Goal: Task Accomplishment & Management: Use online tool/utility

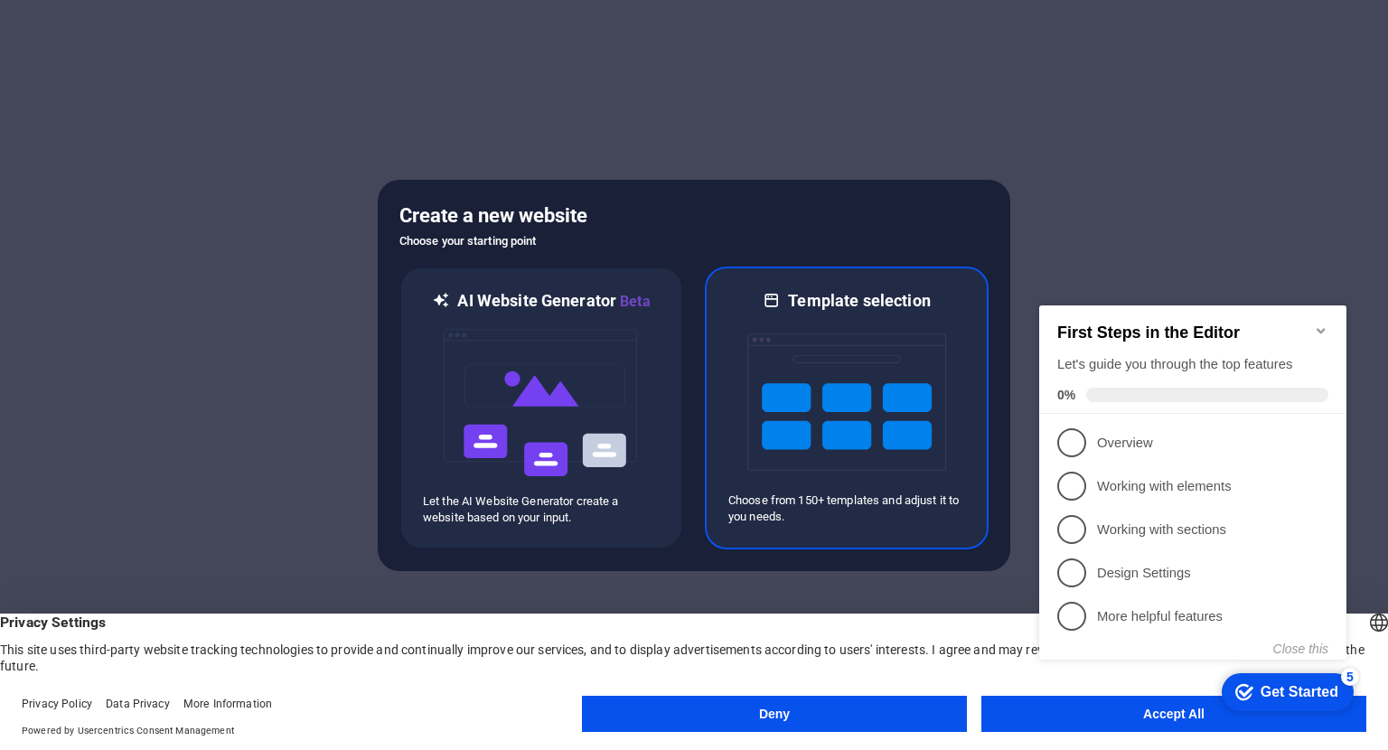
click at [846, 402] on img at bounding box center [846, 402] width 199 height 181
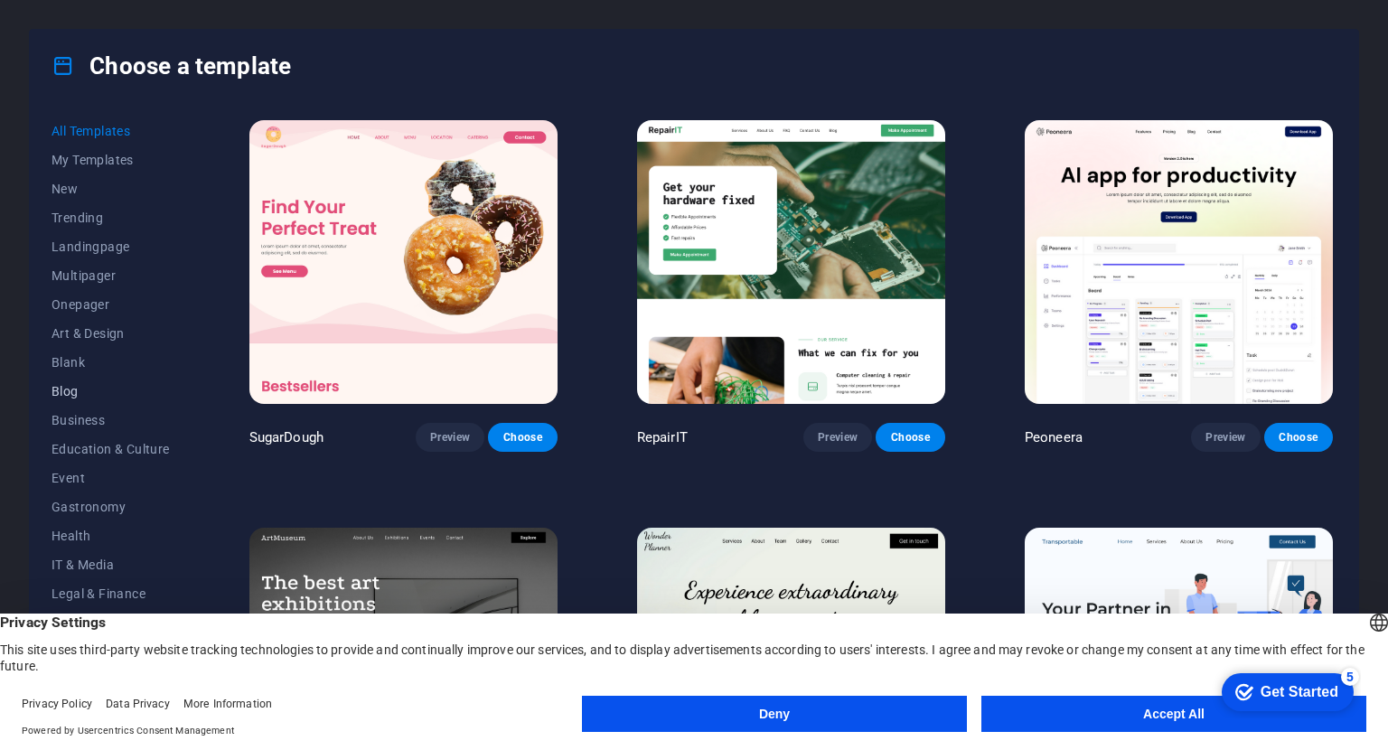
click at [89, 390] on span "Blog" at bounding box center [110, 391] width 118 height 14
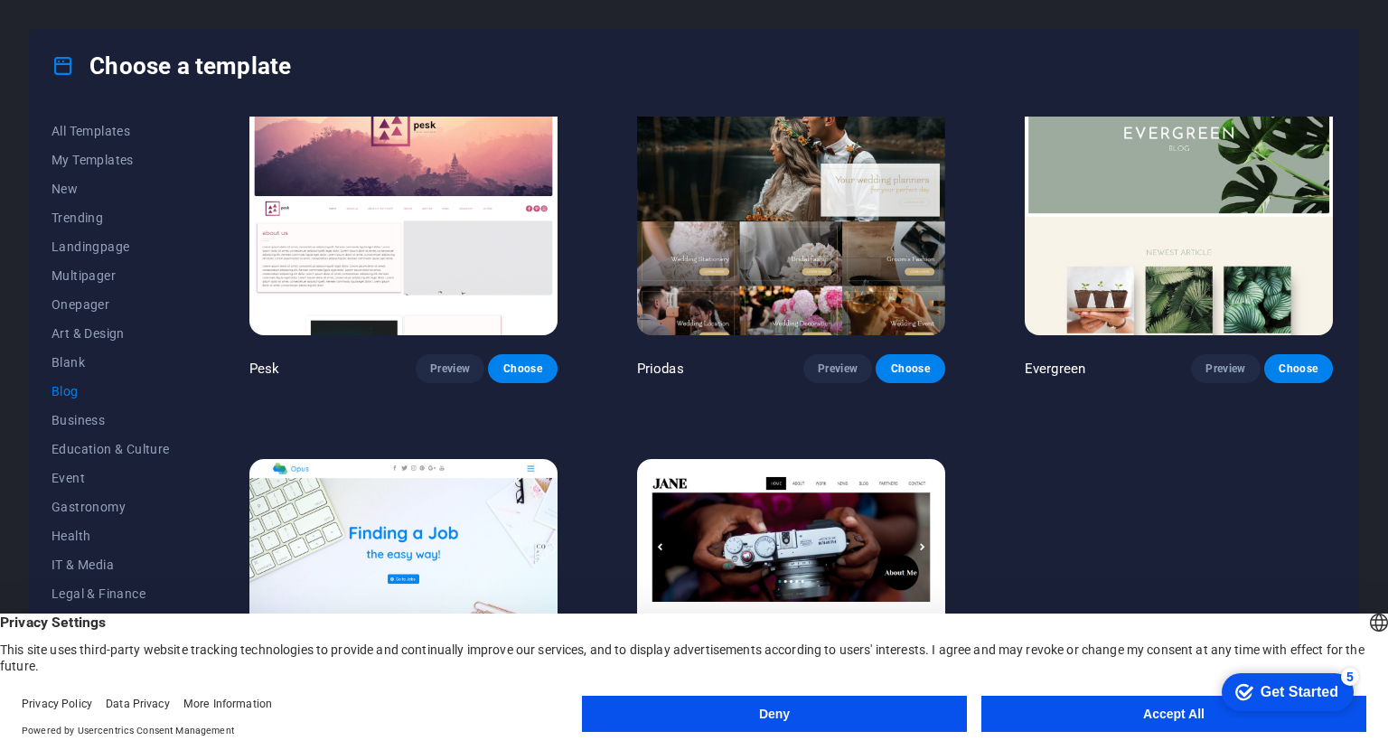
scroll to position [2594, 0]
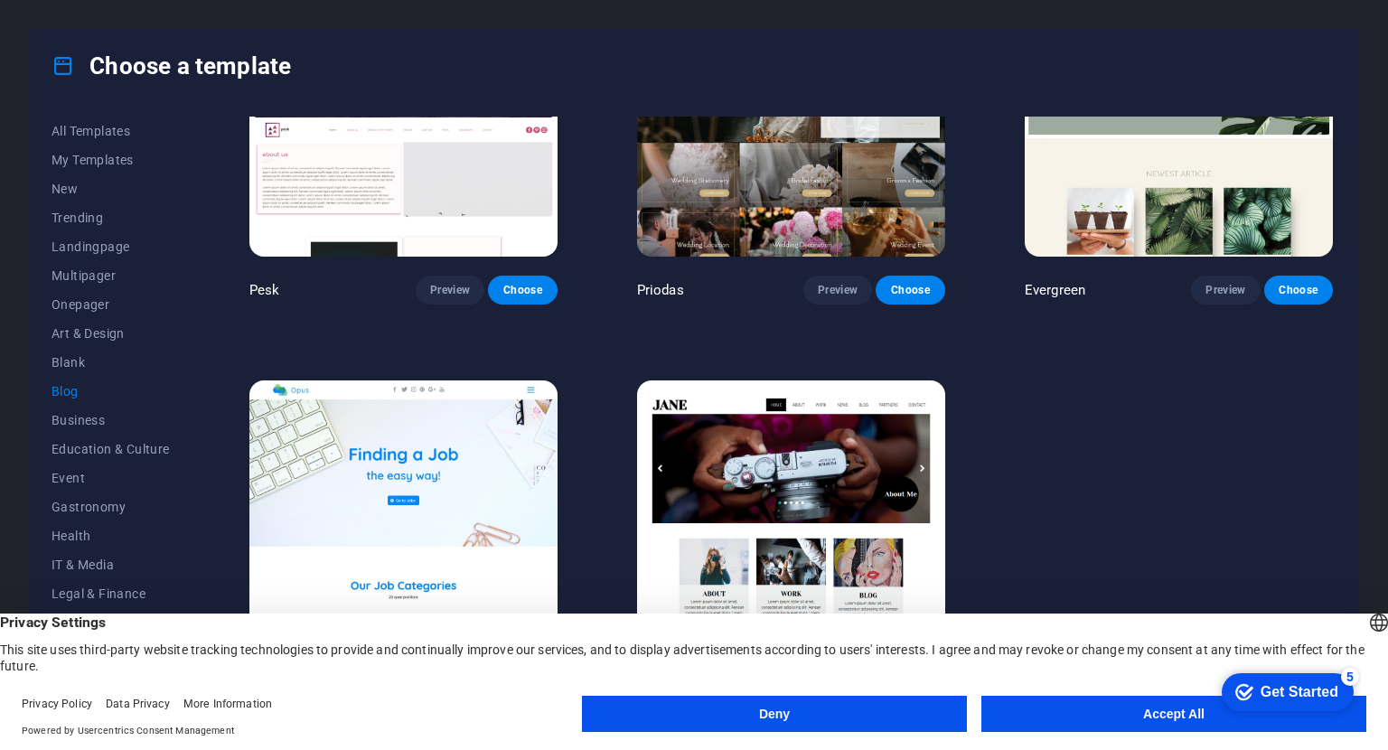
click at [803, 478] on img at bounding box center [791, 522] width 308 height 284
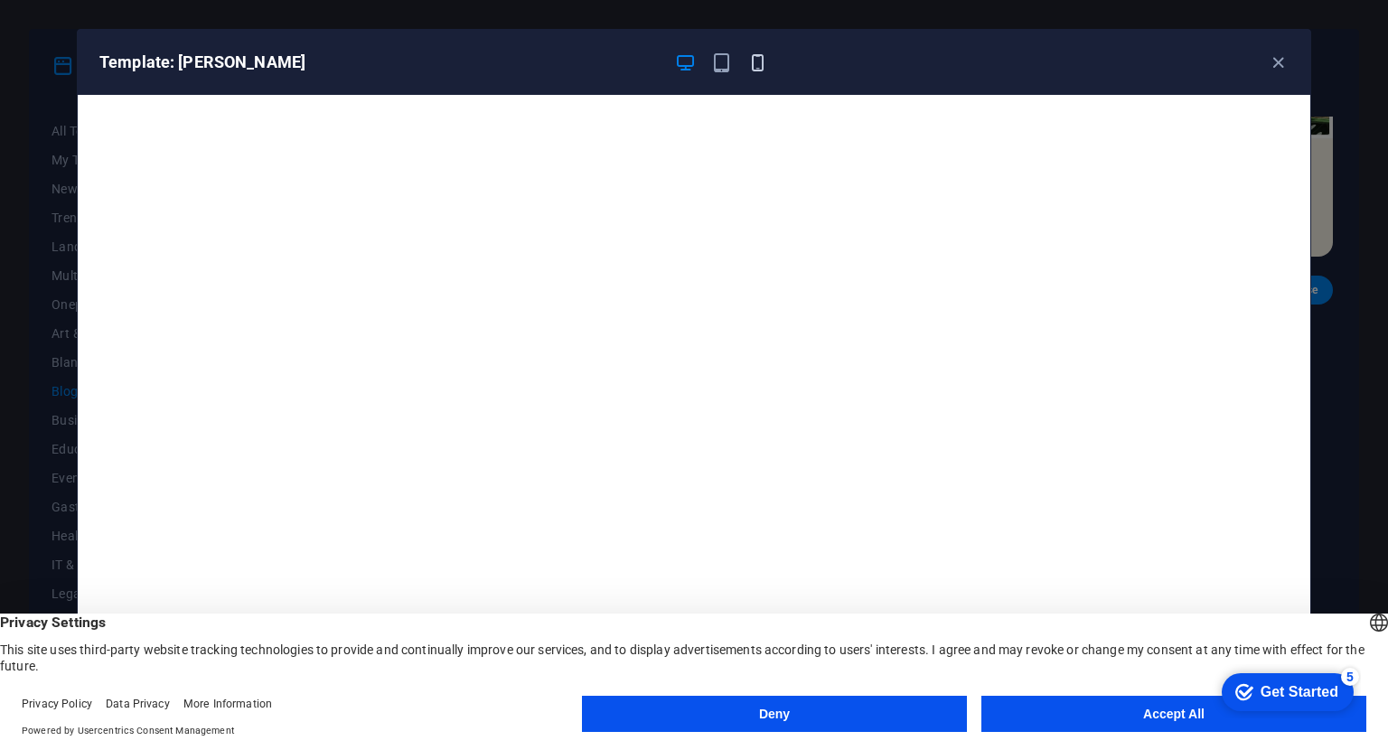
click at [764, 66] on icon "button" at bounding box center [757, 62] width 21 height 21
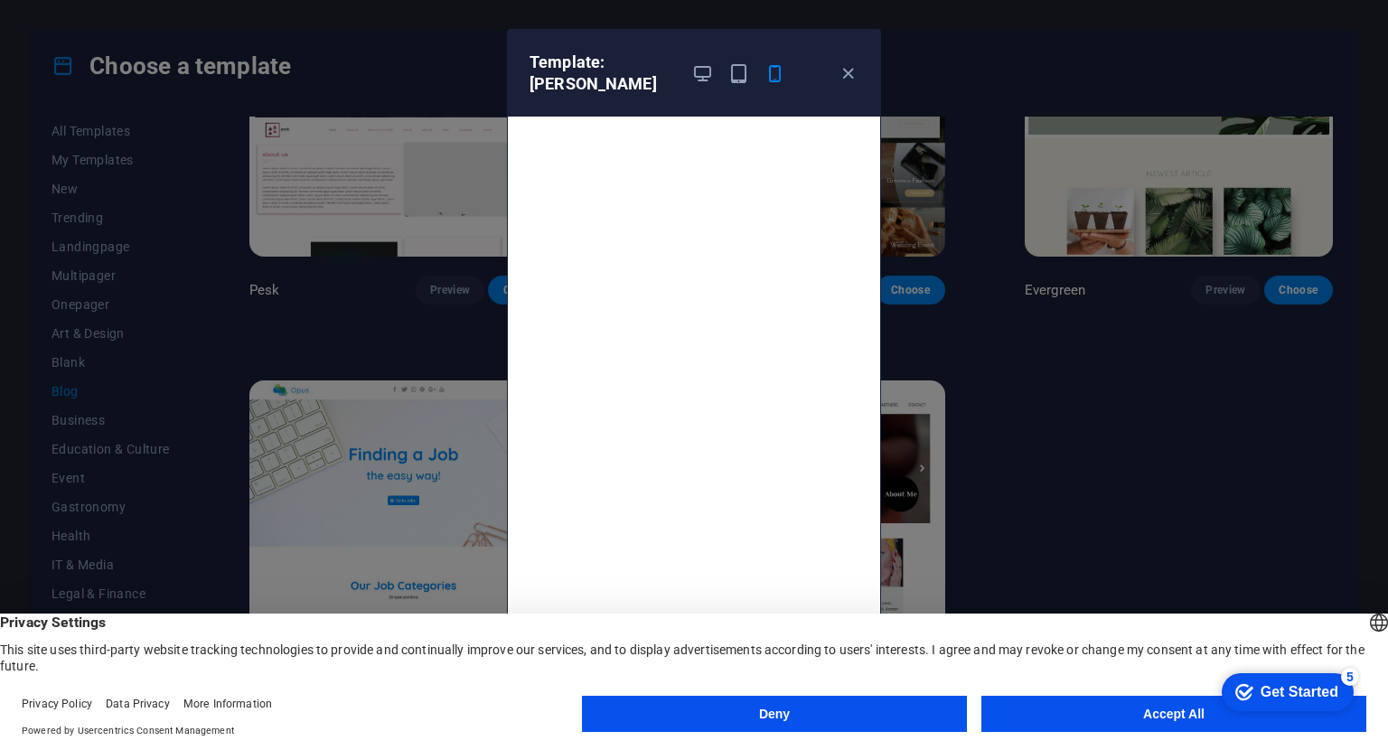
click at [831, 720] on button "Deny" at bounding box center [774, 714] width 385 height 36
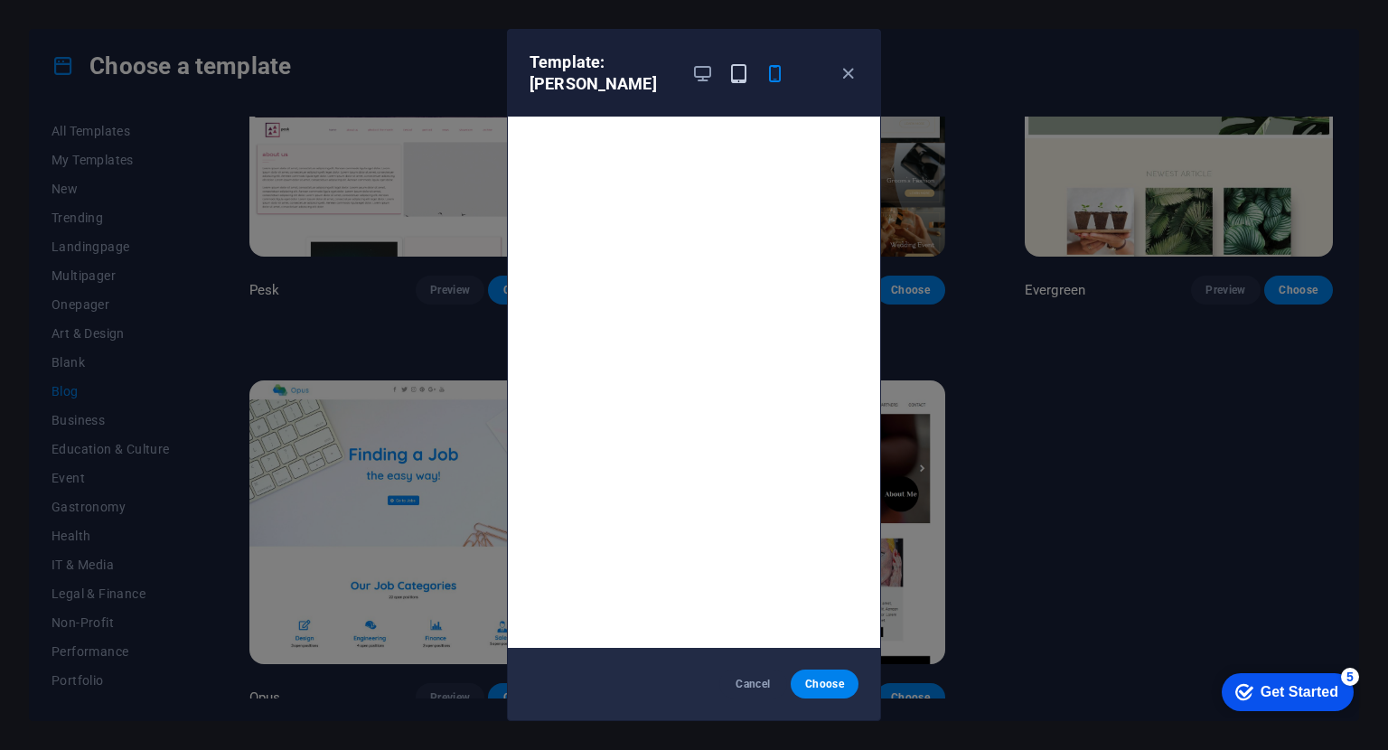
click at [730, 64] on icon "button" at bounding box center [738, 73] width 21 height 21
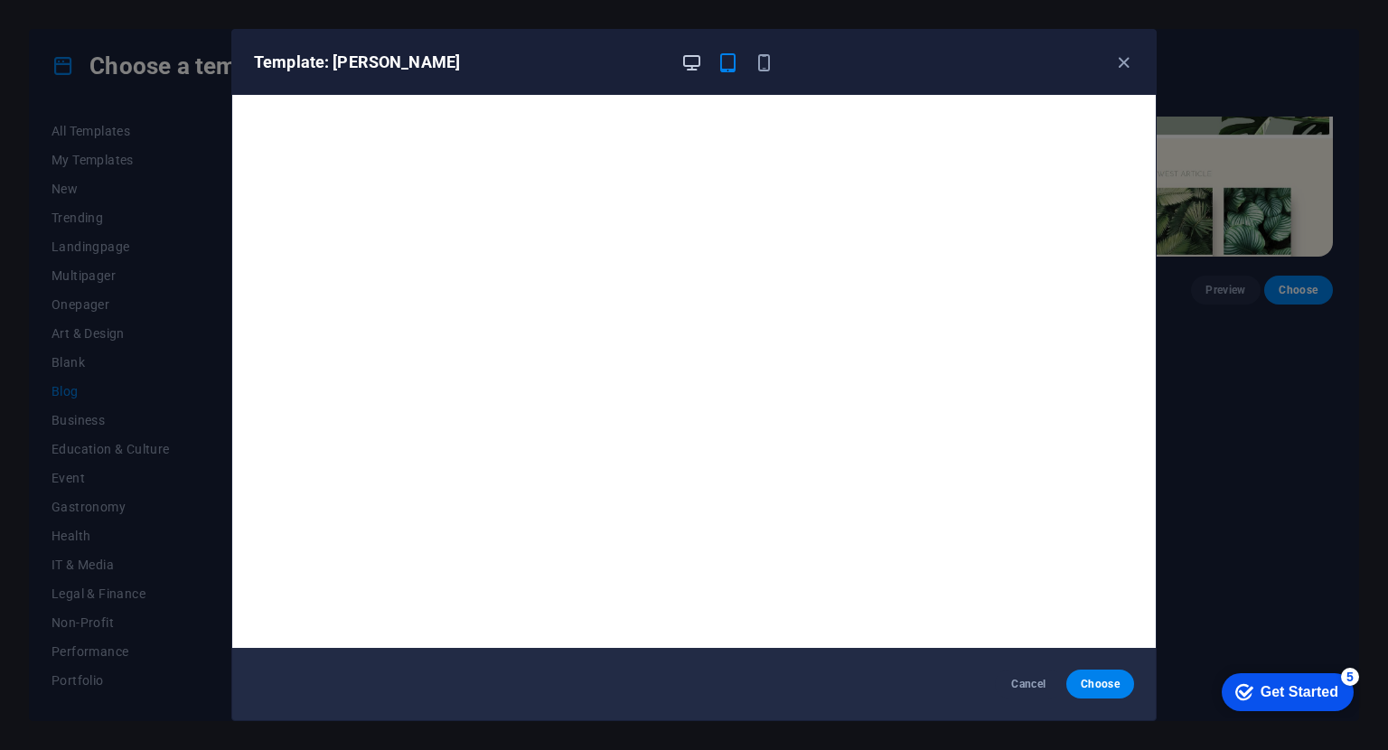
click at [696, 64] on icon "button" at bounding box center [691, 62] width 21 height 21
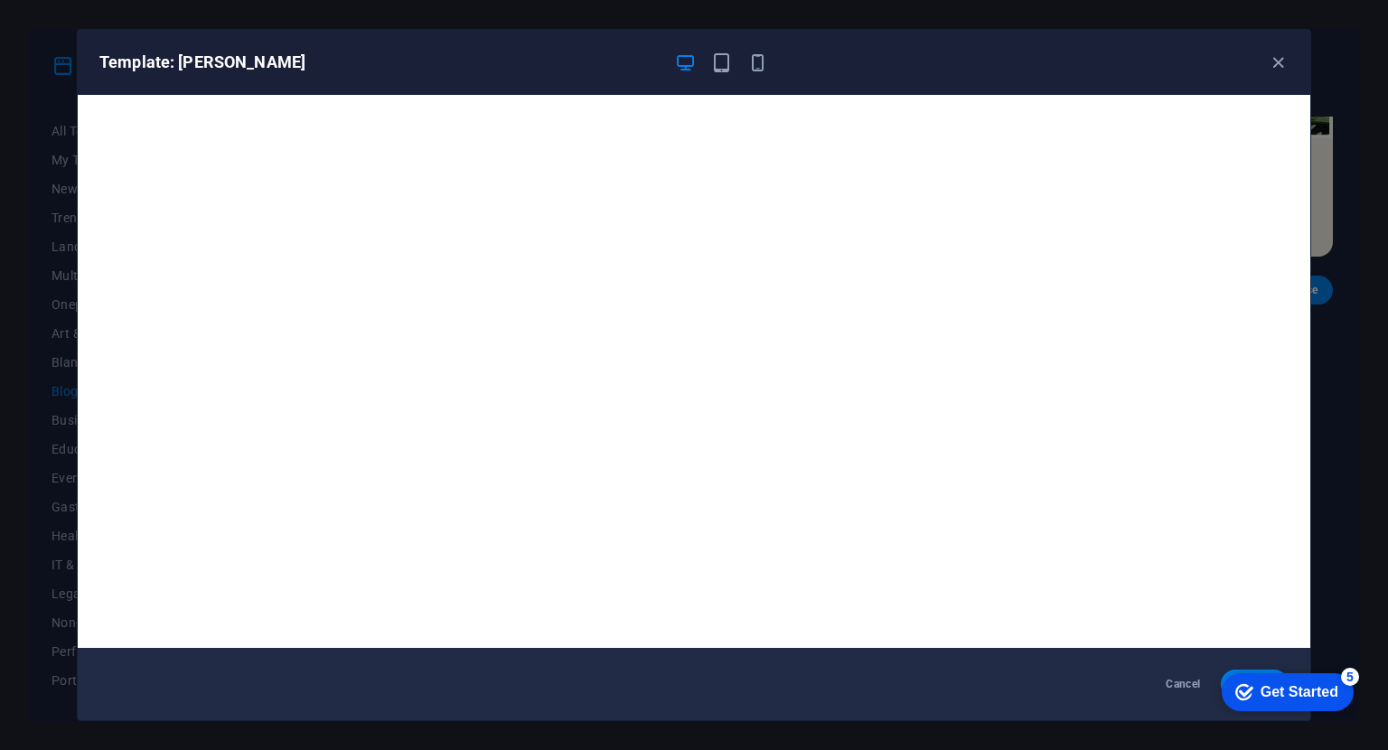
scroll to position [0, 0]
click at [1280, 55] on icon "button" at bounding box center [1277, 62] width 21 height 21
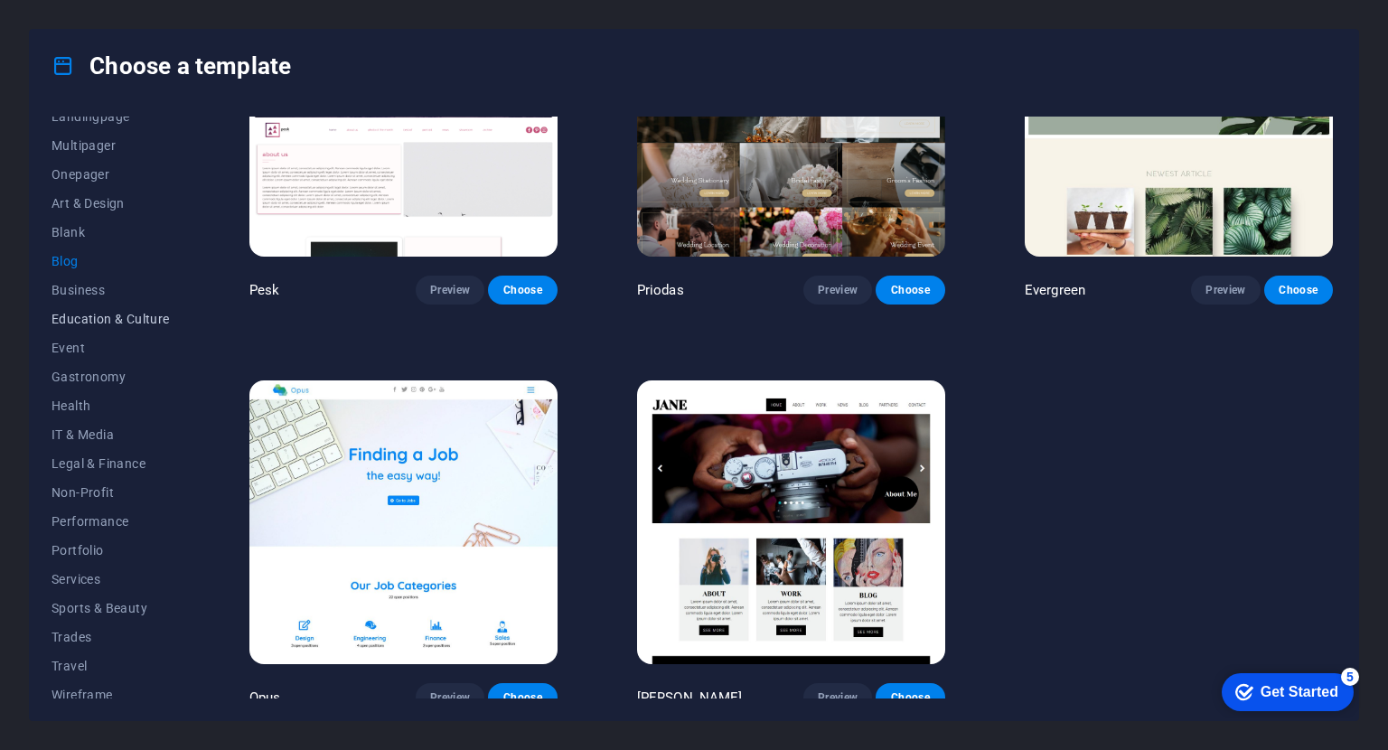
scroll to position [141, 0]
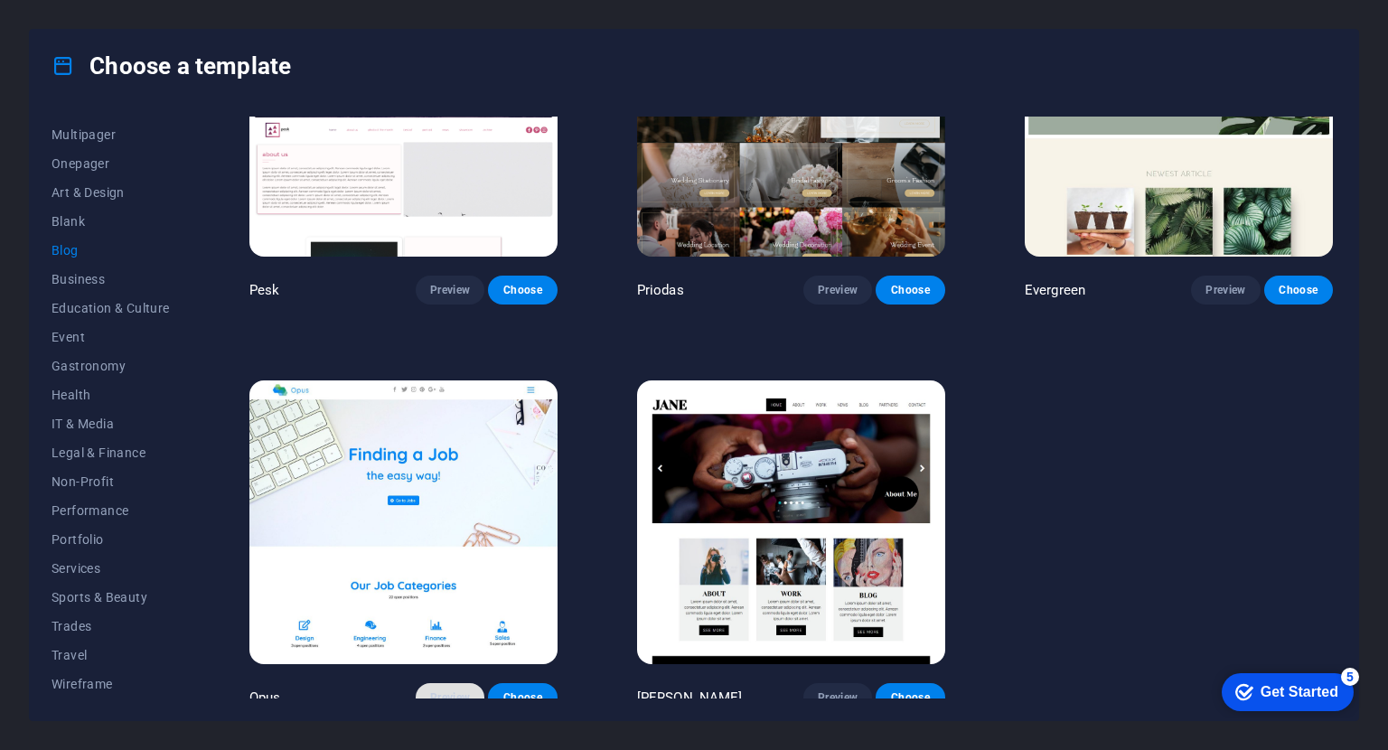
click at [451, 690] on span "Preview" at bounding box center [450, 697] width 40 height 14
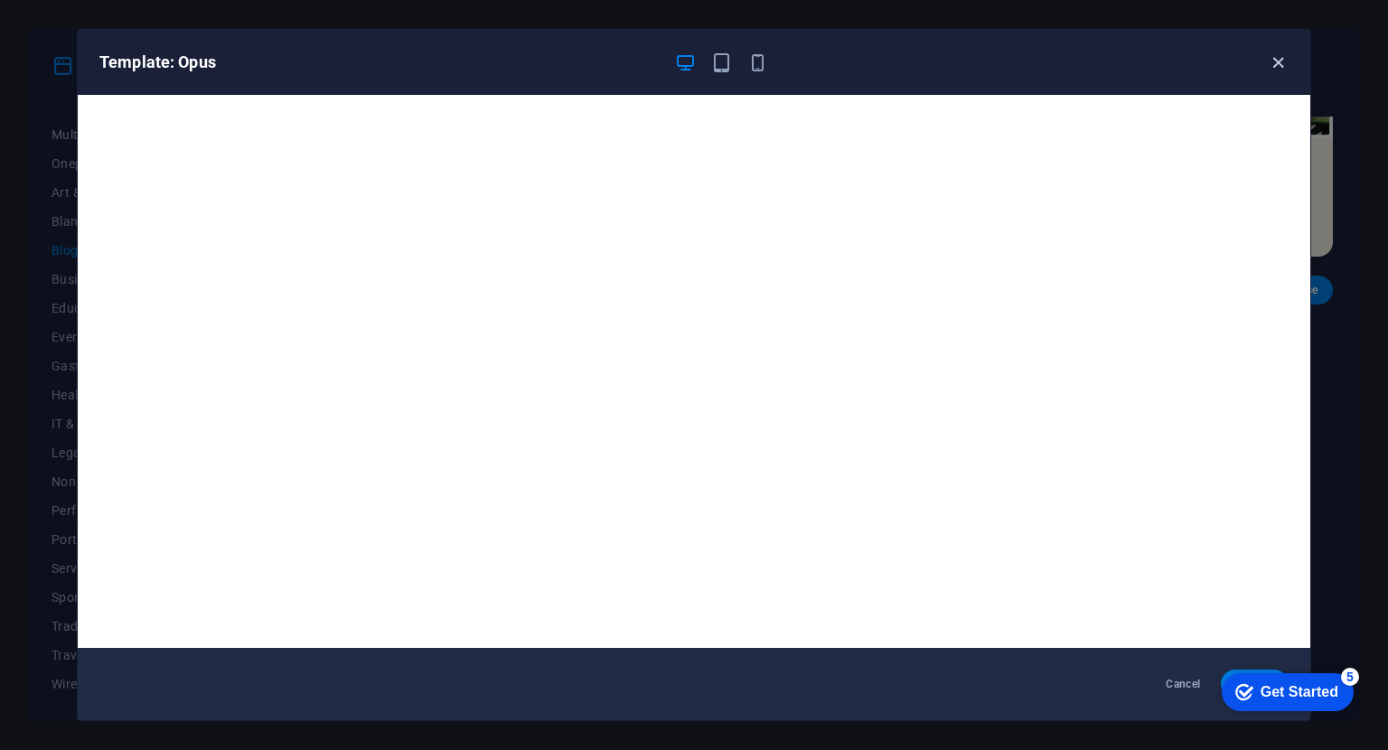
click at [1283, 53] on icon "button" at bounding box center [1277, 62] width 21 height 21
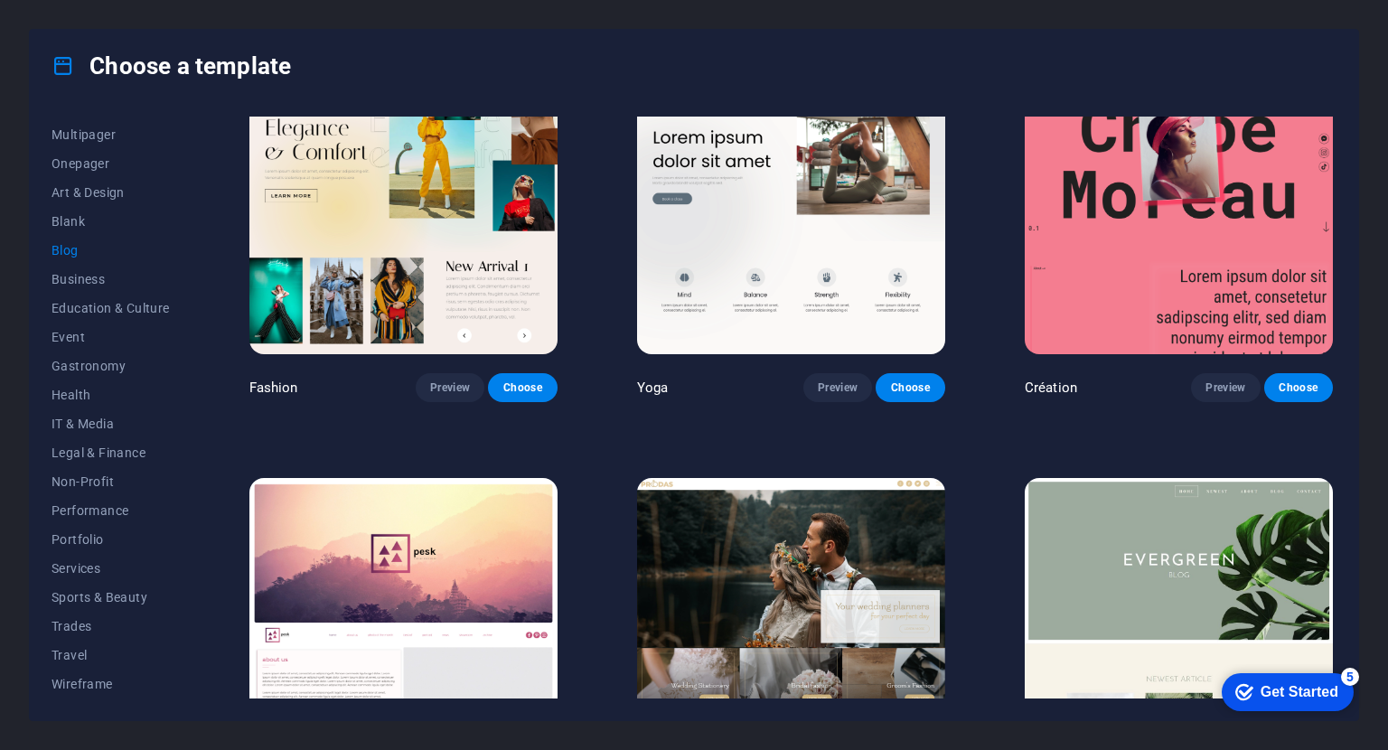
scroll to position [2052, 0]
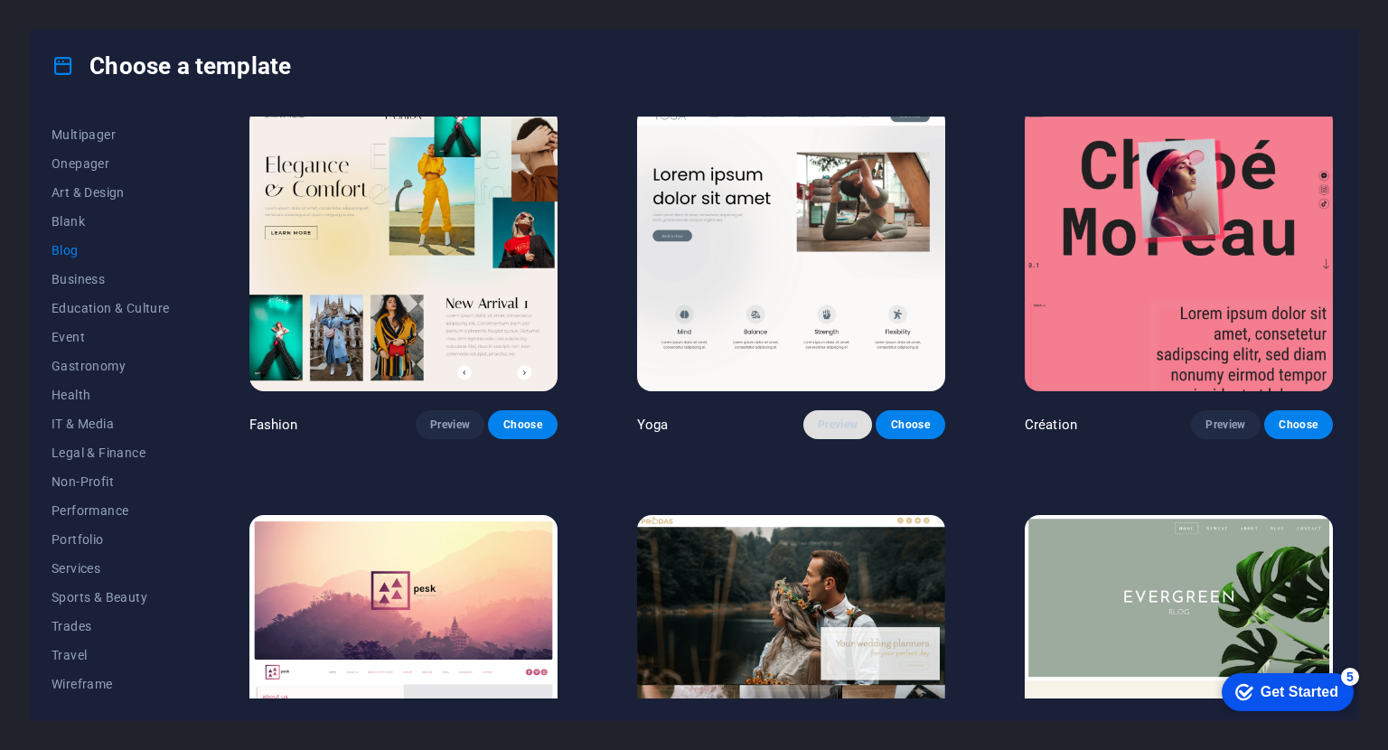
click at [851, 417] on span "Preview" at bounding box center [838, 424] width 40 height 14
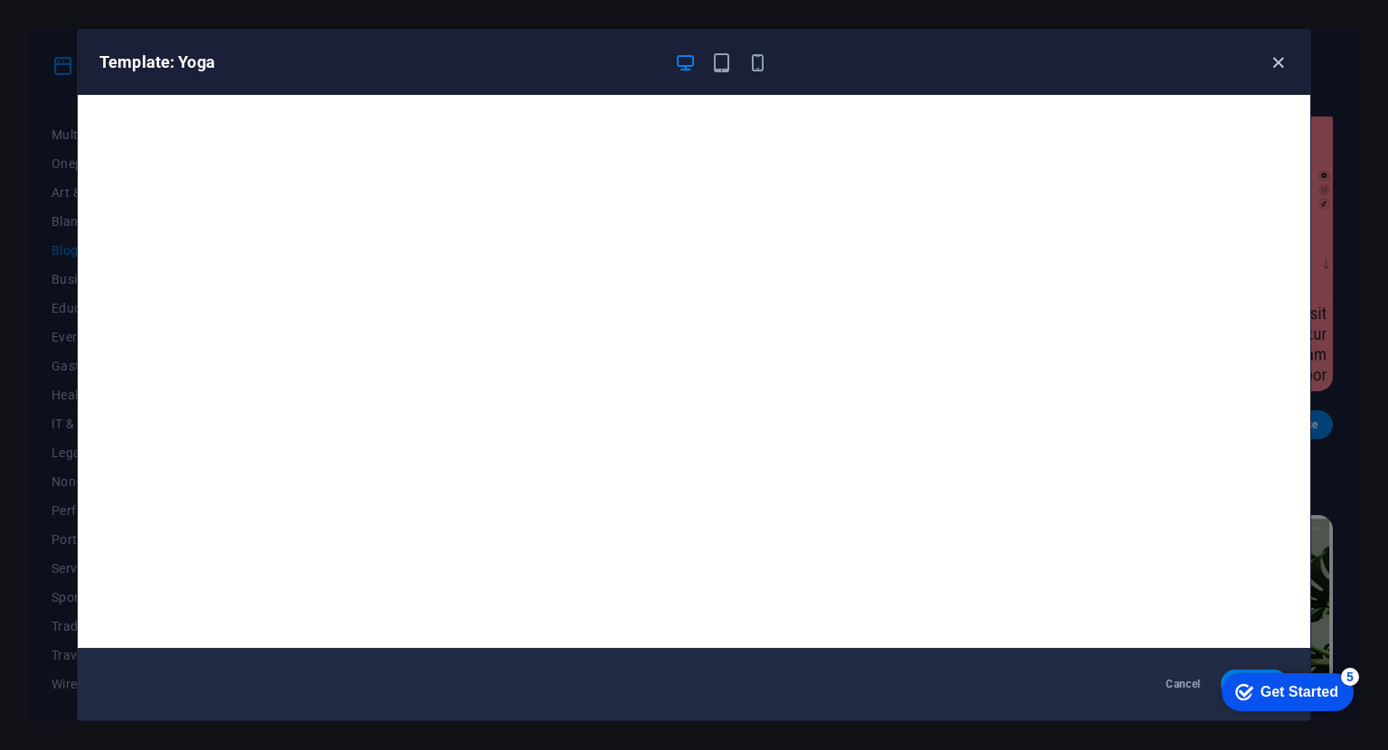
click at [1280, 62] on icon "button" at bounding box center [1277, 62] width 21 height 21
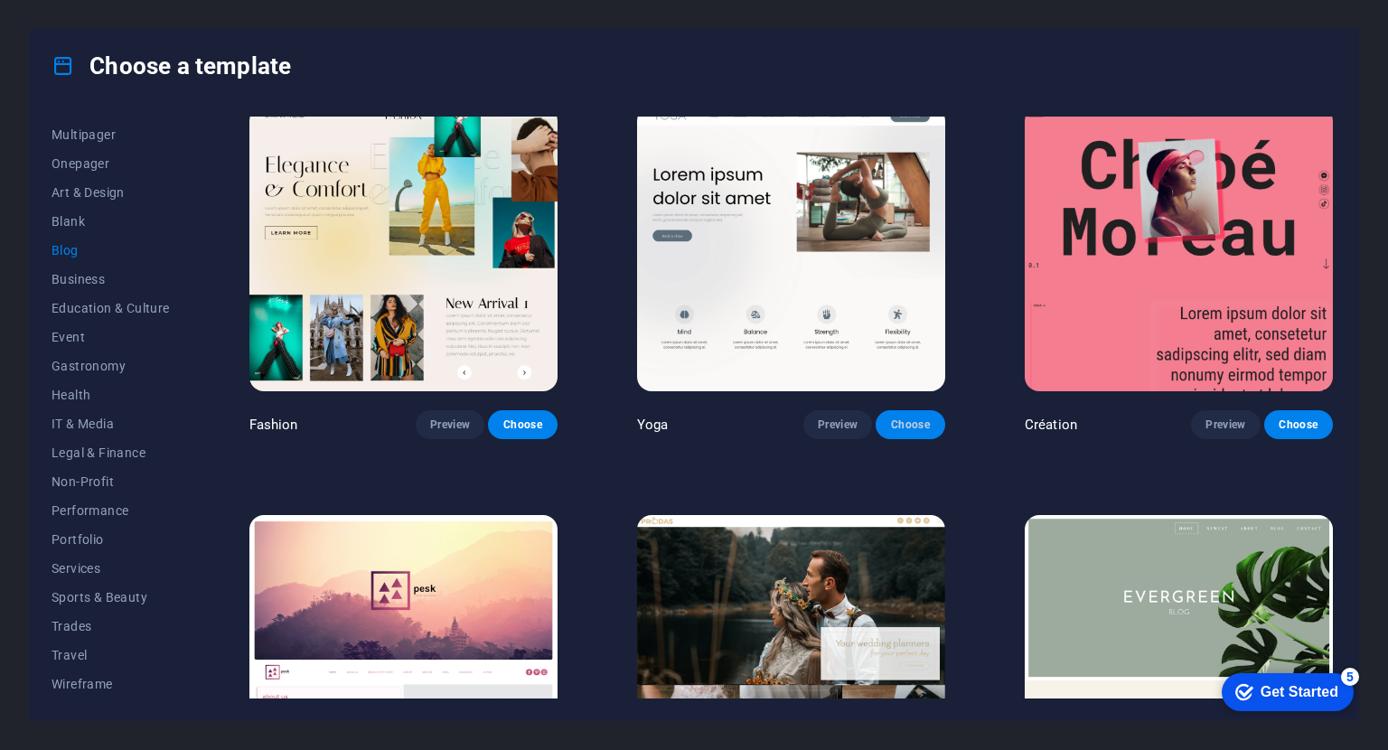
click at [910, 420] on span "Choose" at bounding box center [910, 424] width 40 height 14
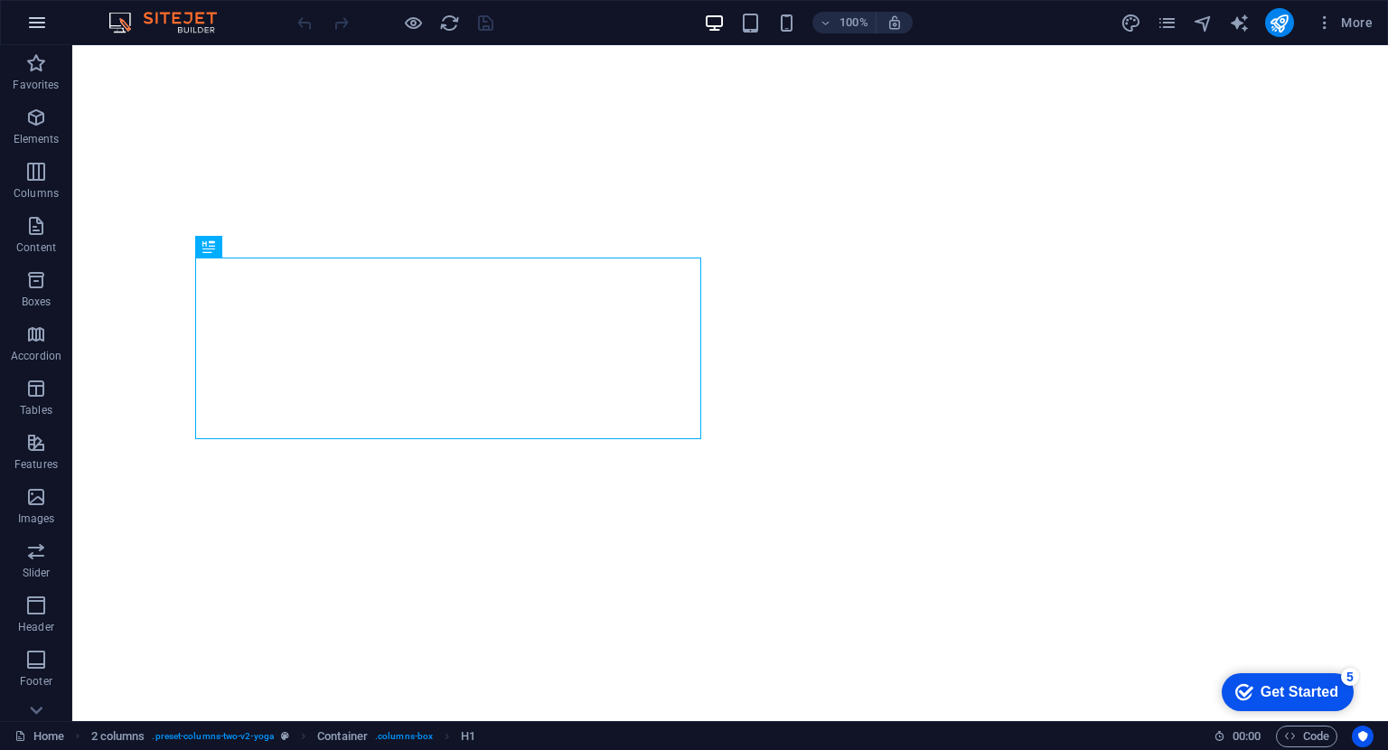
click at [40, 26] on icon "button" at bounding box center [37, 23] width 22 height 22
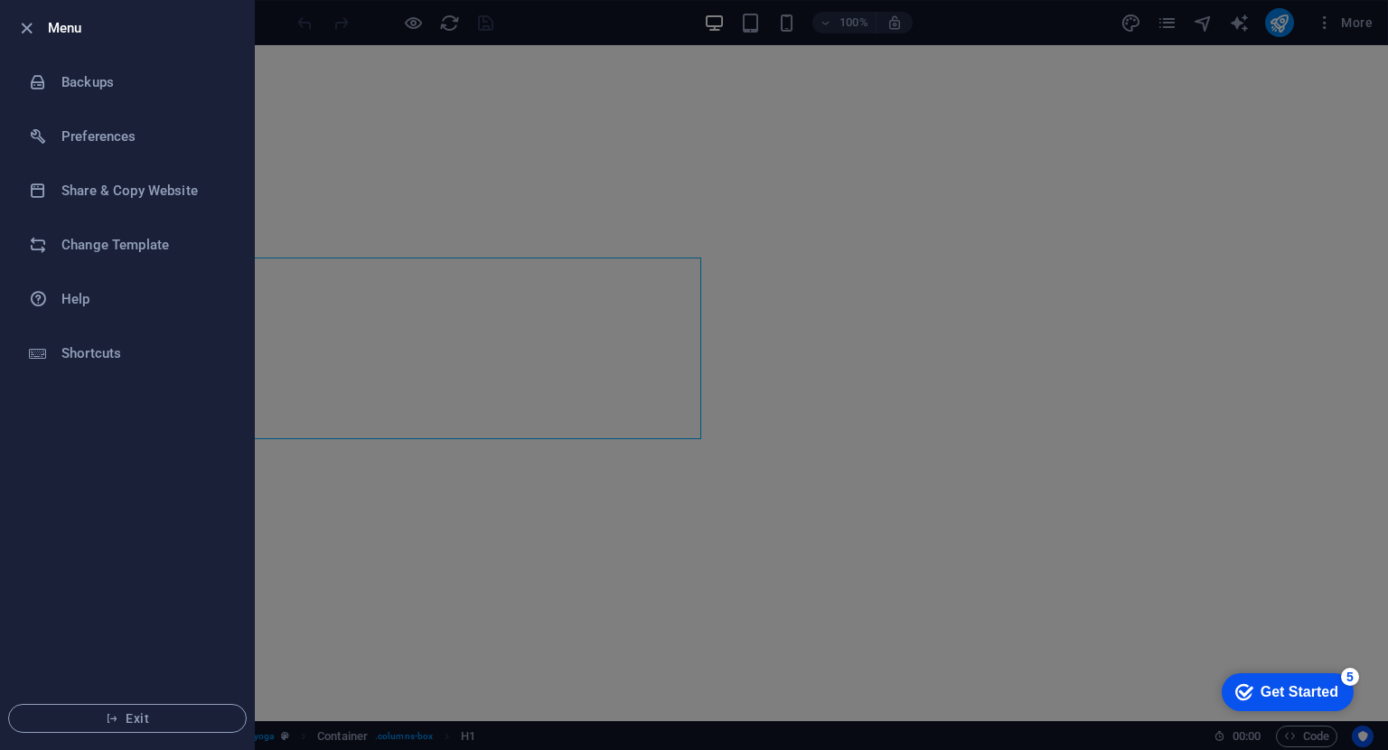
click at [40, 26] on div at bounding box center [31, 28] width 33 height 22
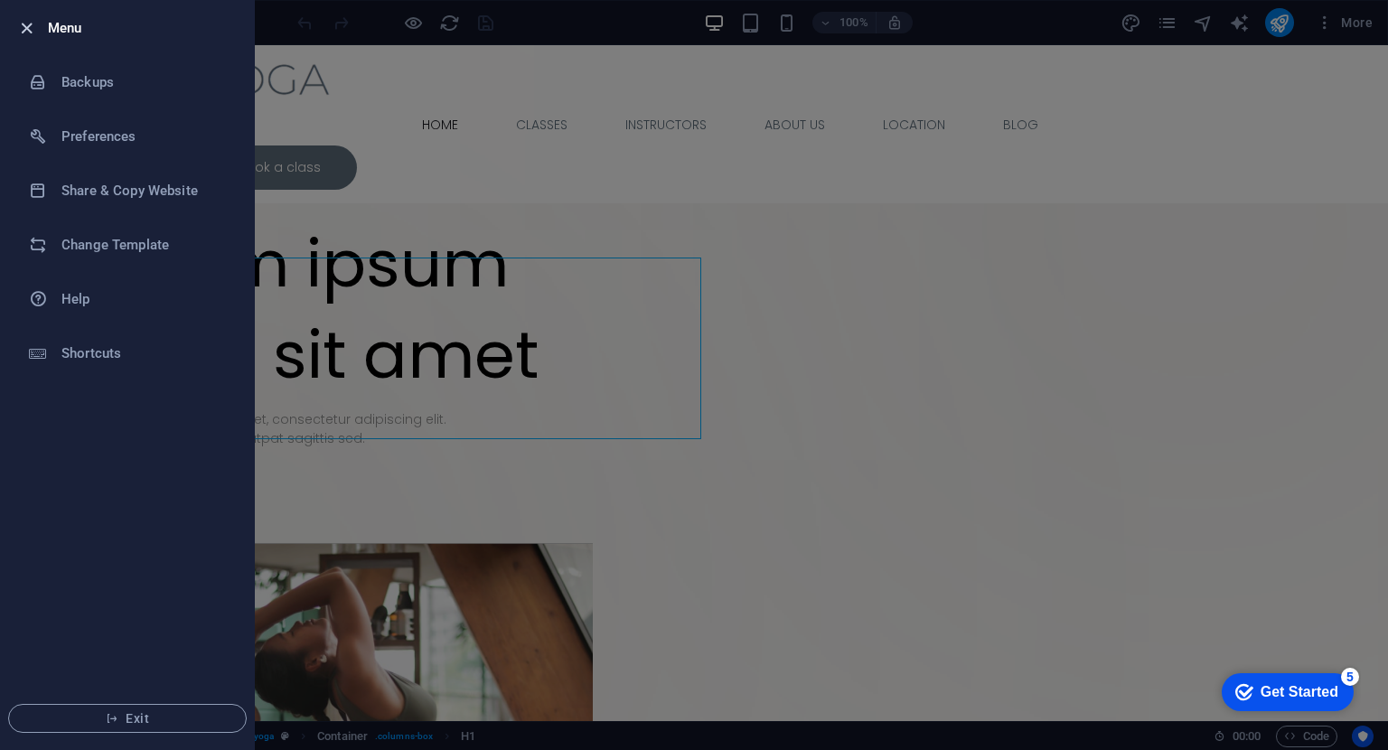
click at [27, 27] on icon "button" at bounding box center [26, 28] width 21 height 21
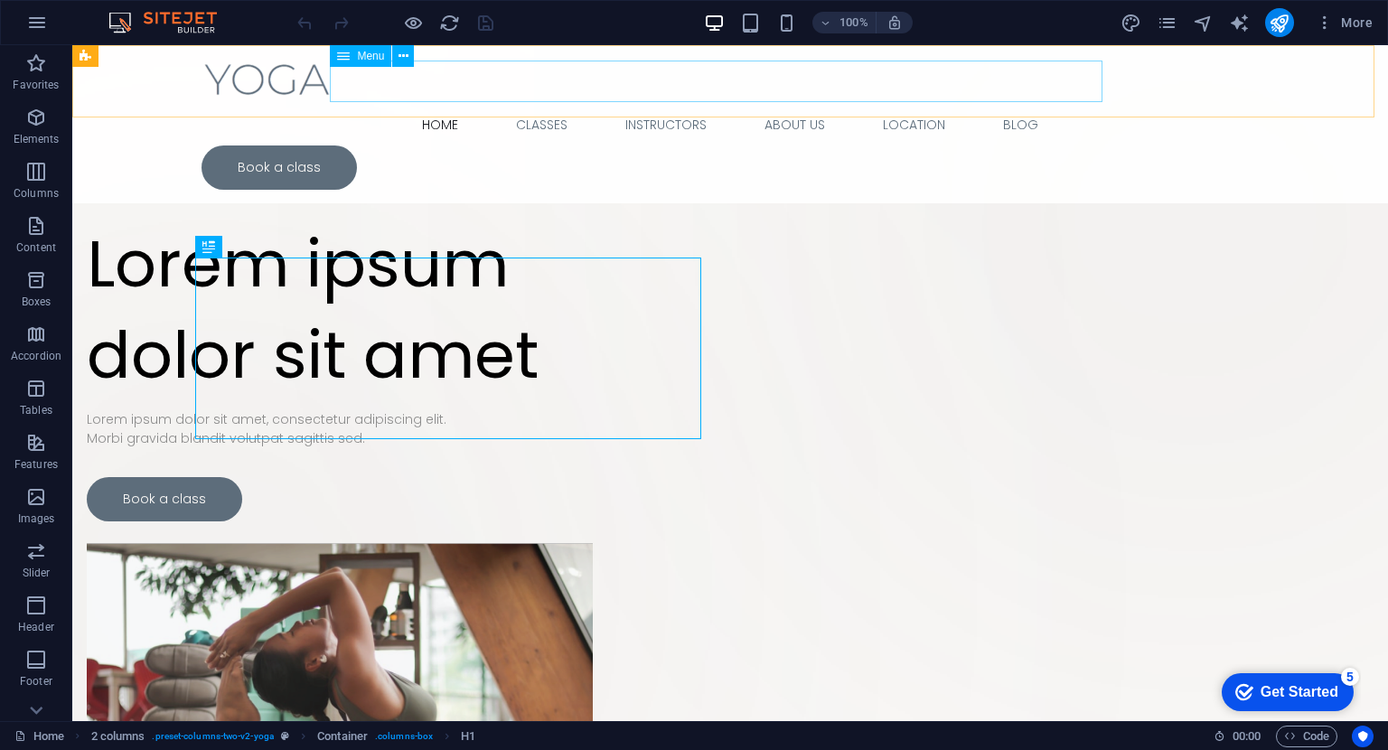
click at [530, 104] on nav "Home Classes Instructors About Us Location Blog" at bounding box center [729, 125] width 1057 height 42
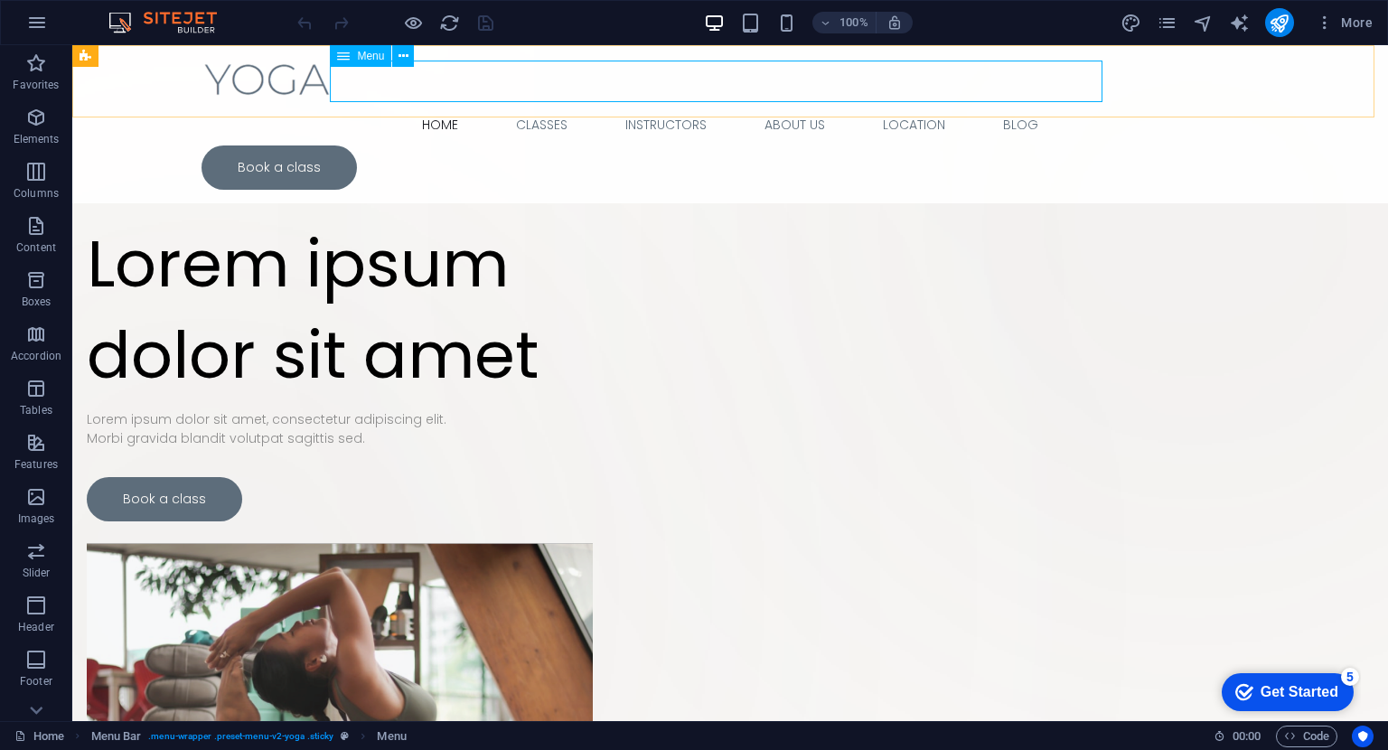
click at [365, 59] on span "Menu" at bounding box center [370, 56] width 27 height 11
click at [401, 54] on icon at bounding box center [403, 56] width 10 height 19
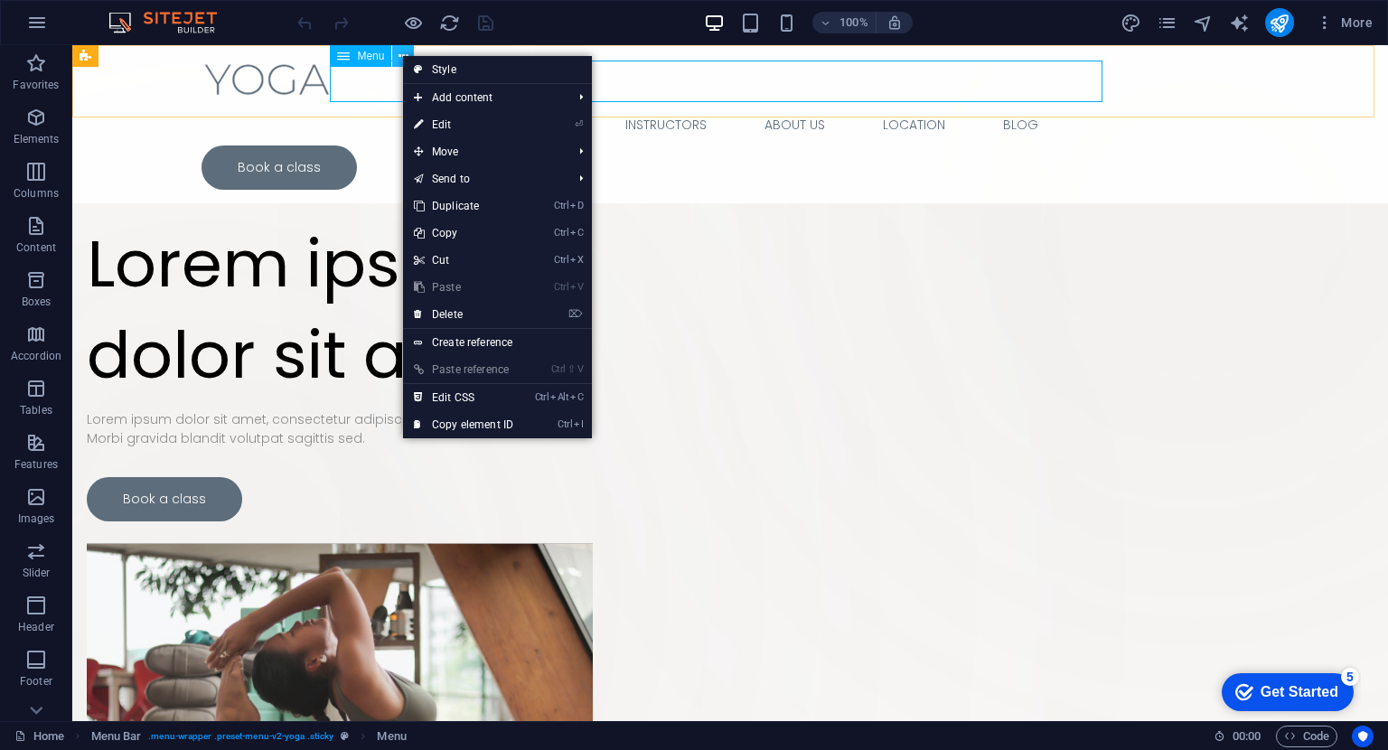
click at [401, 54] on icon at bounding box center [403, 56] width 10 height 19
click at [198, 111] on div "Home Classes Instructors About Us Location Blog Book a class" at bounding box center [729, 124] width 1315 height 158
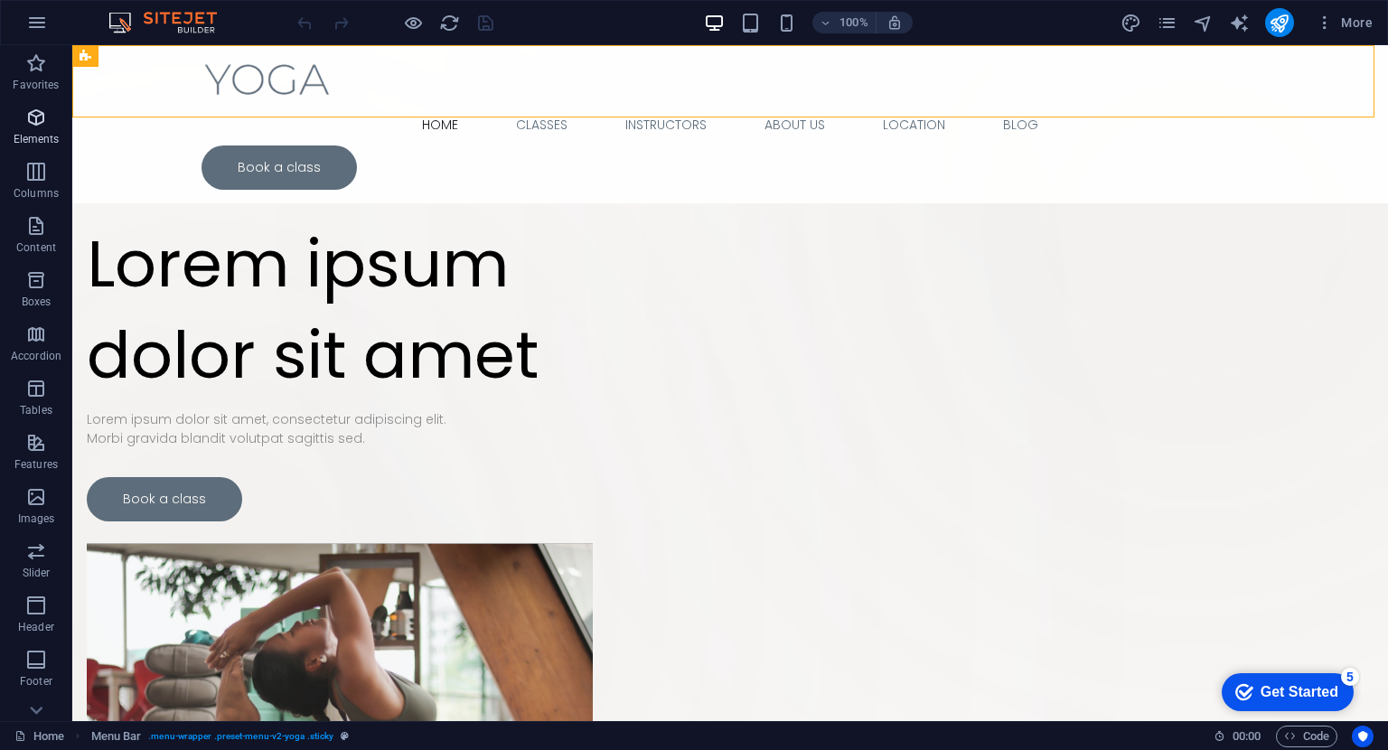
click at [29, 108] on icon "button" at bounding box center [36, 118] width 22 height 22
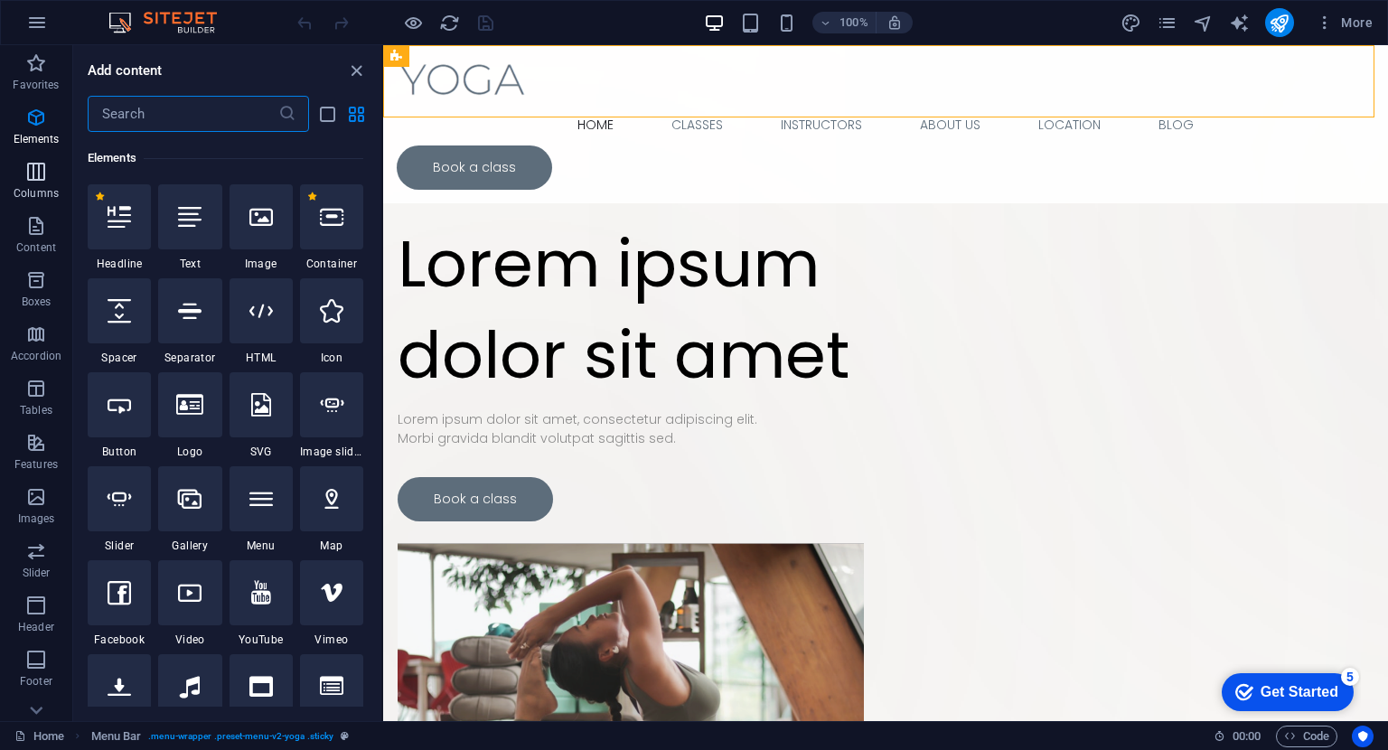
click at [38, 178] on icon "button" at bounding box center [36, 172] width 22 height 22
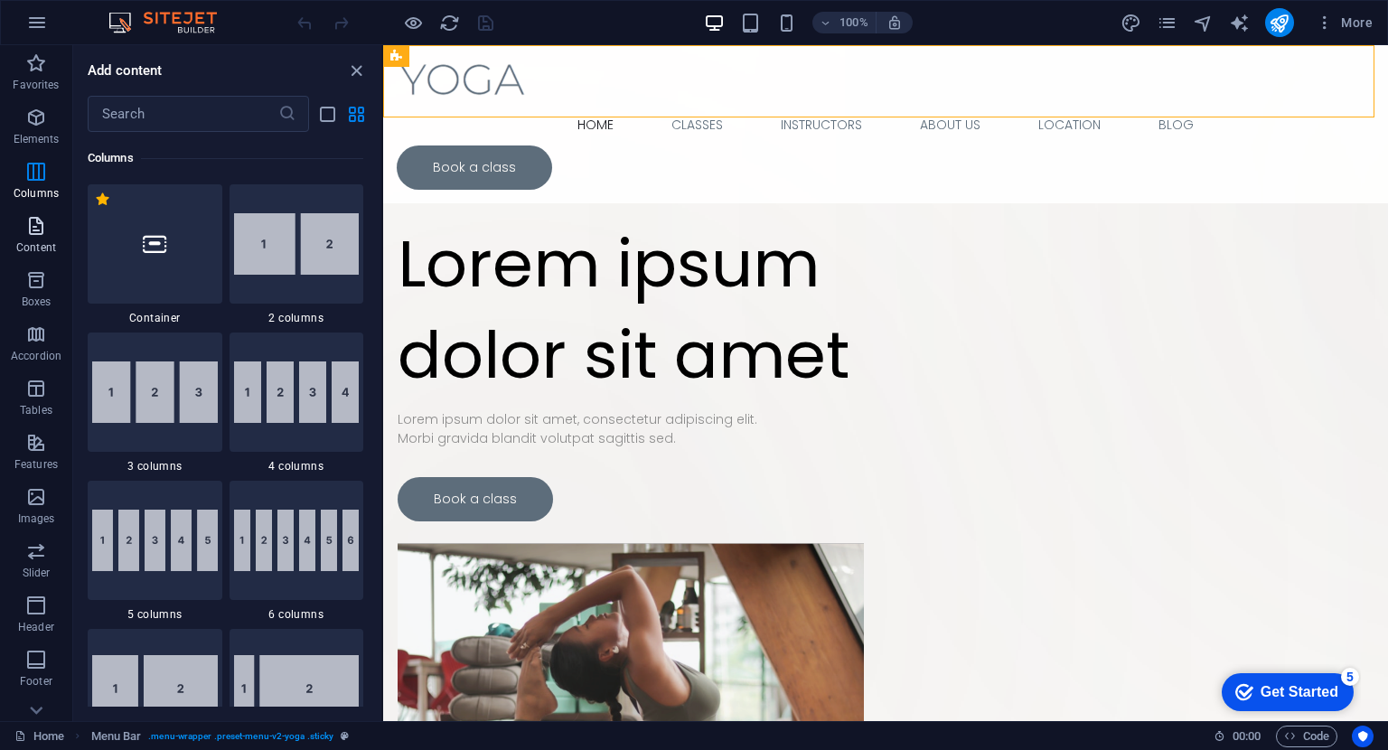
click at [36, 252] on p "Content" at bounding box center [36, 247] width 40 height 14
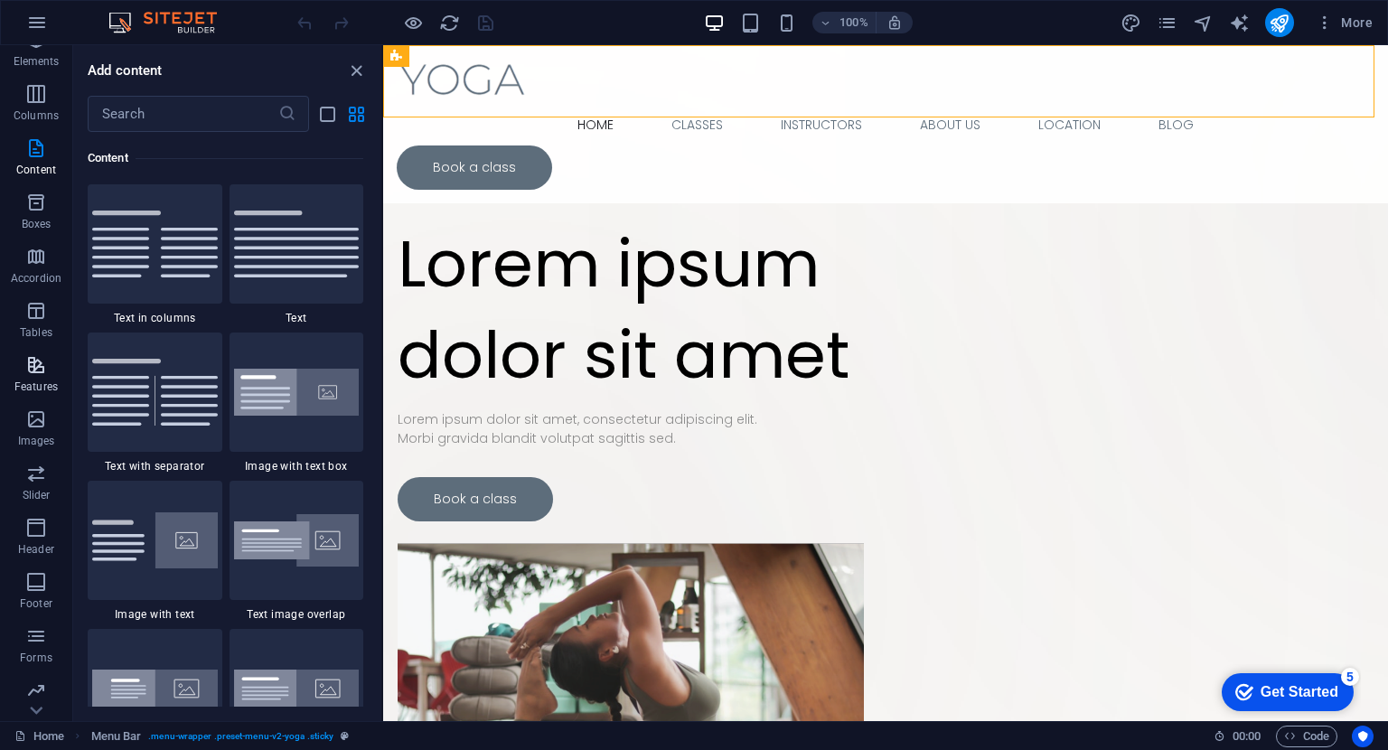
scroll to position [137, 0]
click at [40, 466] on icon "button" at bounding box center [36, 468] width 22 height 22
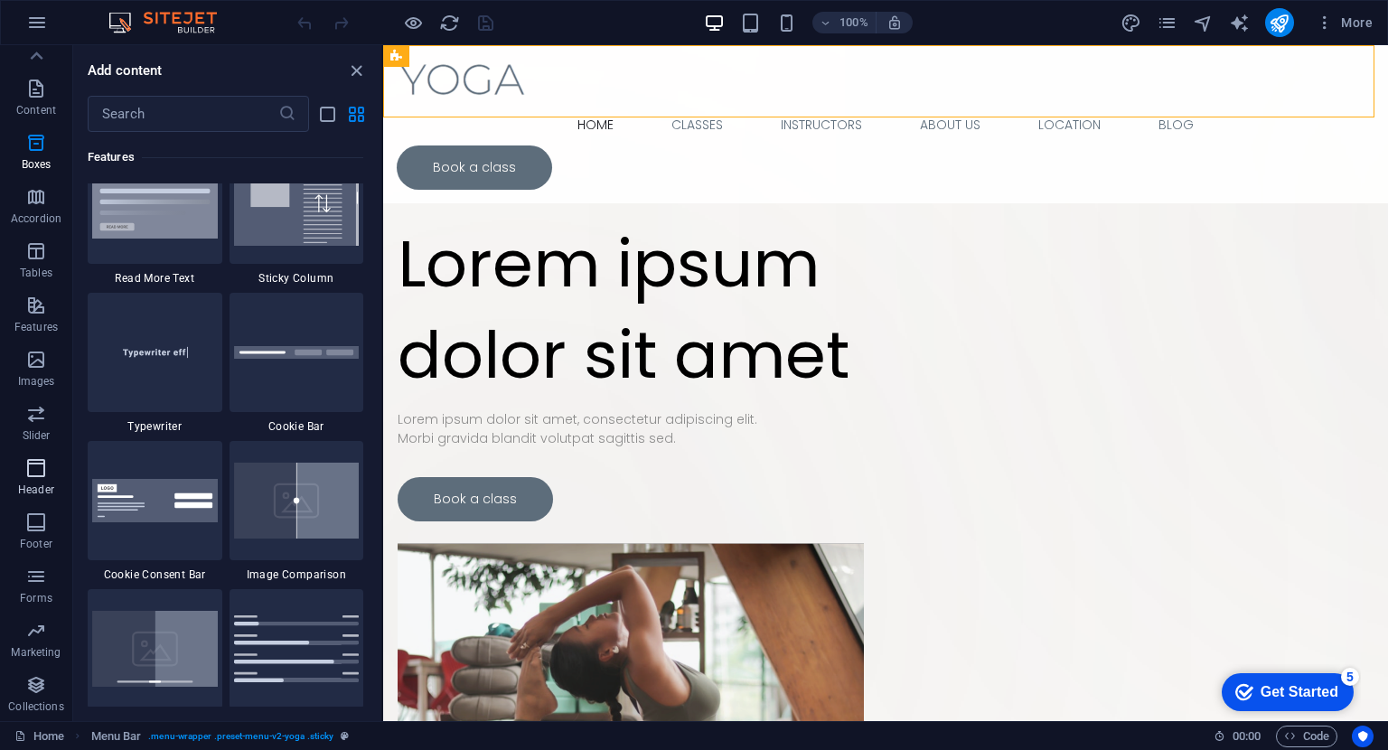
scroll to position [10879, 0]
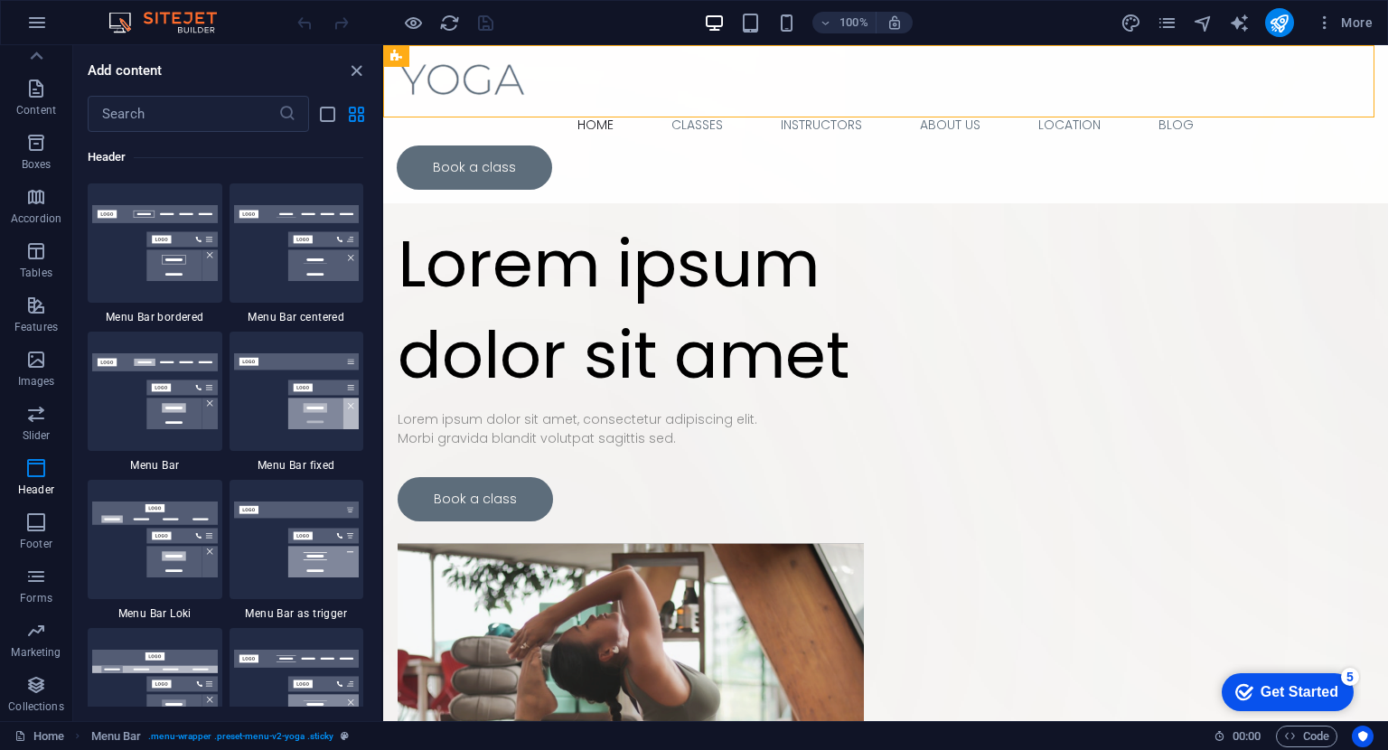
click at [75, 743] on div "Home Menu Bar . menu-wrapper .preset-menu-v2-yoga .sticky" at bounding box center [606, 736] width 1184 height 22
click at [80, 741] on icon at bounding box center [77, 736] width 12 height 12
click at [54, 741] on link "Home" at bounding box center [39, 736] width 50 height 22
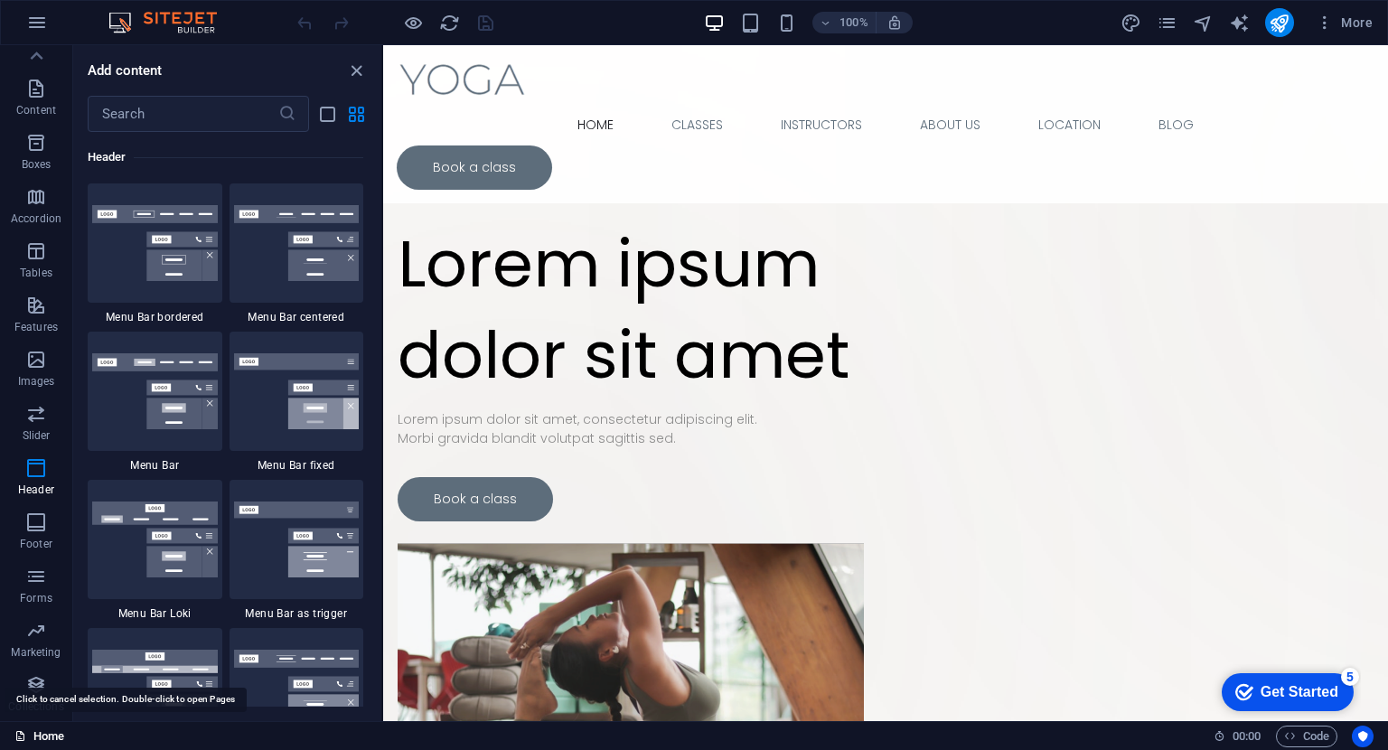
click at [51, 739] on link "Home" at bounding box center [39, 736] width 50 height 22
click at [69, 734] on div "Home" at bounding box center [606, 736] width 1184 height 22
click at [112, 732] on div "Home" at bounding box center [606, 736] width 1184 height 22
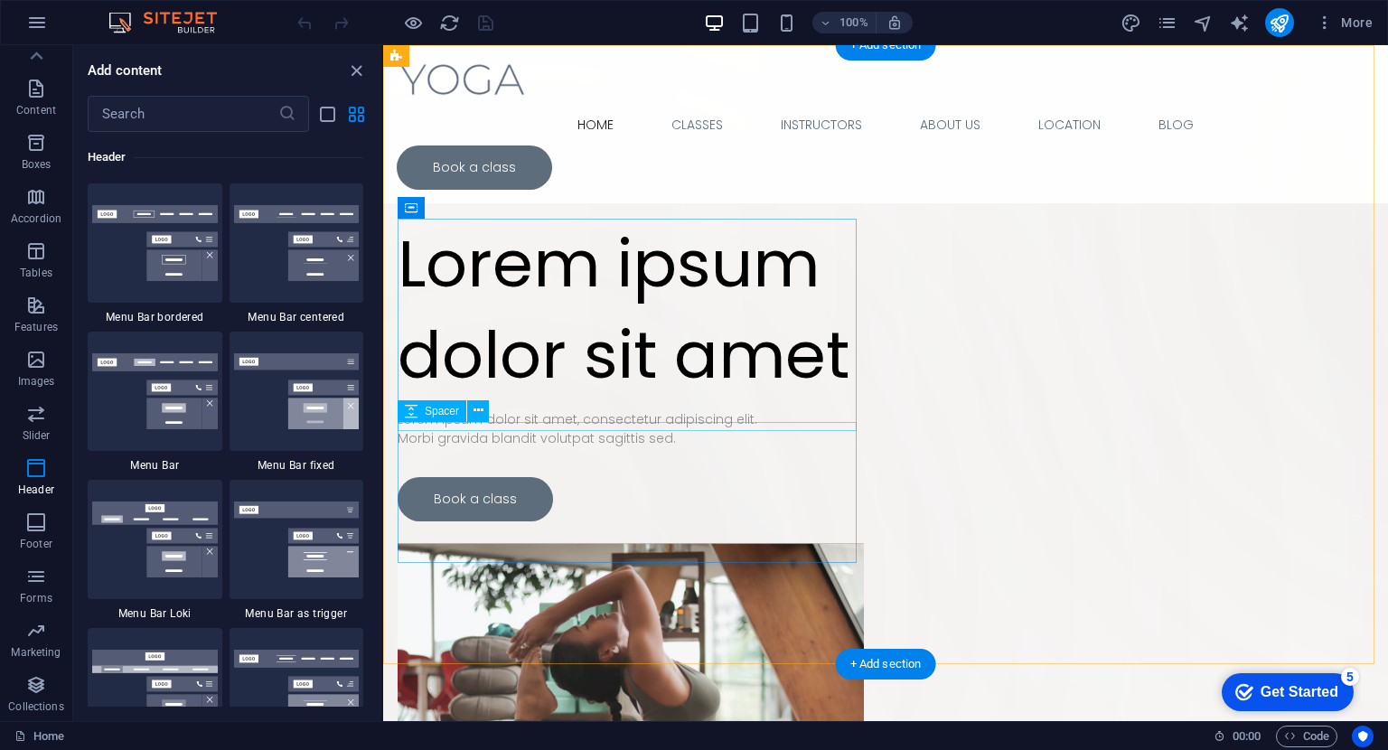
click at [623, 401] on div "Lorem ipsum dolor sit amet" at bounding box center [631, 310] width 466 height 182
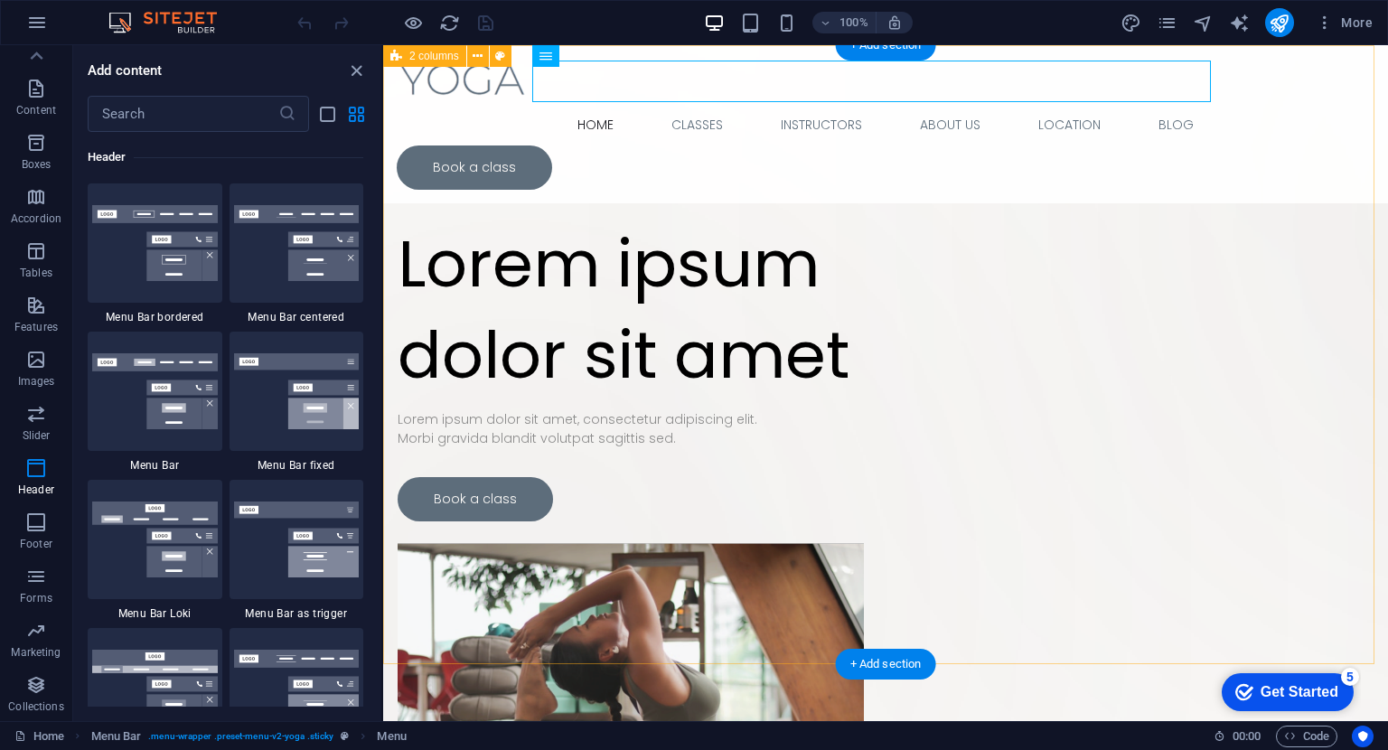
click at [896, 138] on div "Drop content here or Add elements Paste clipboard Lorem ipsum dolor sit amet Lo…" at bounding box center [885, 519] width 1005 height 949
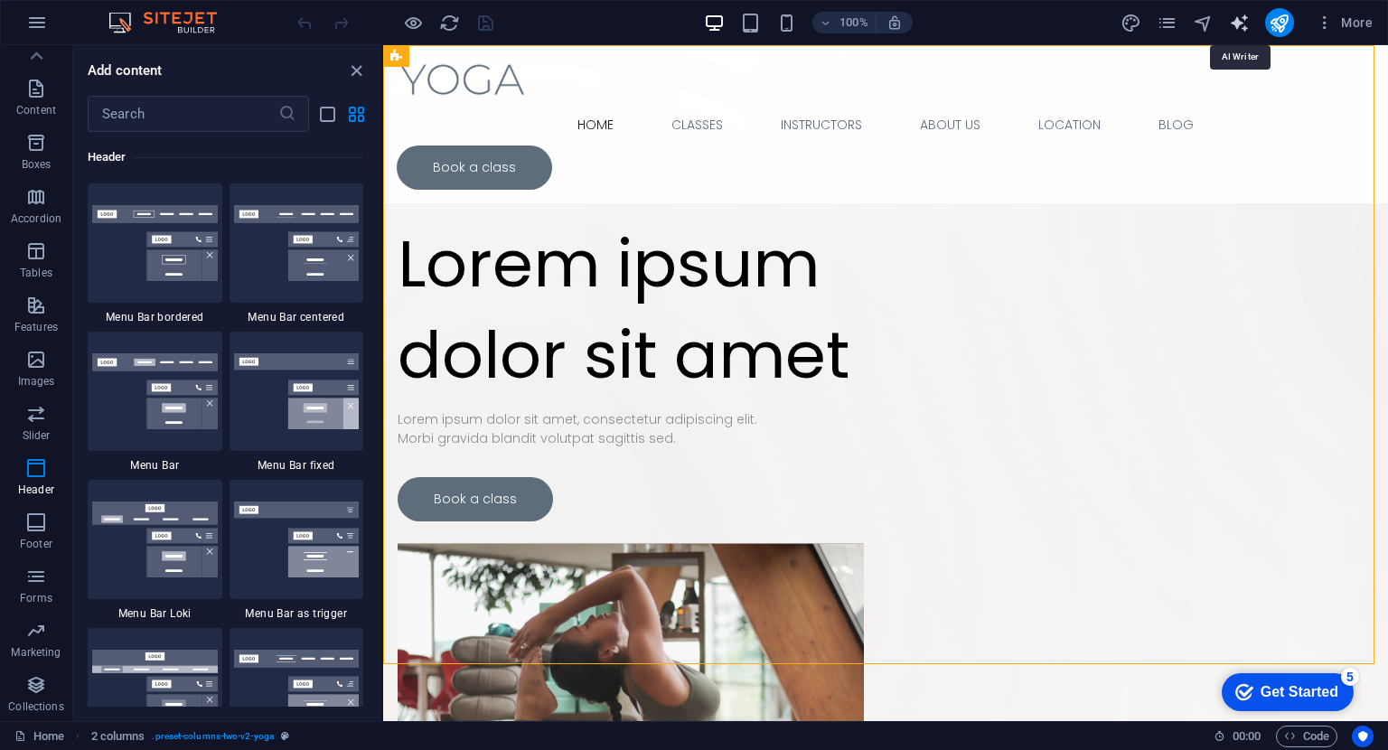
click at [1240, 27] on icon "text_generator" at bounding box center [1239, 23] width 21 height 21
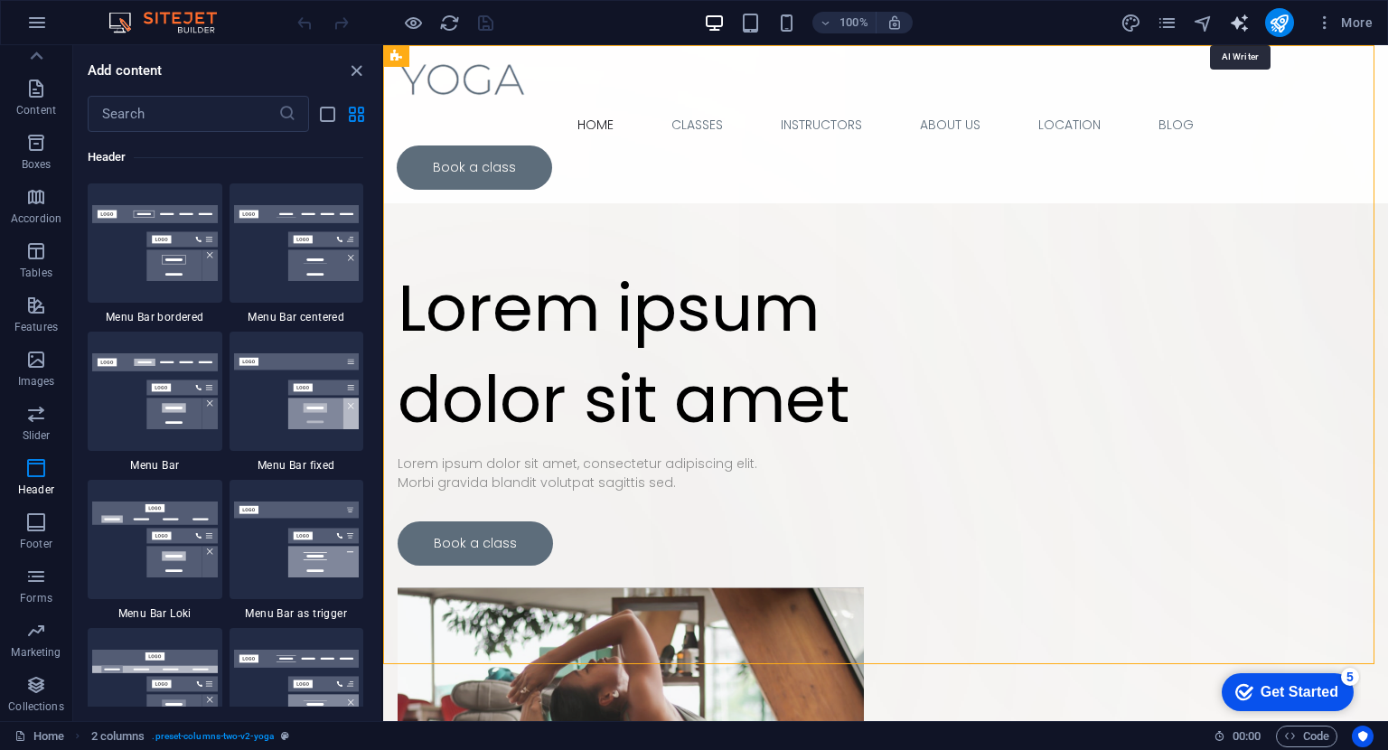
select select "English"
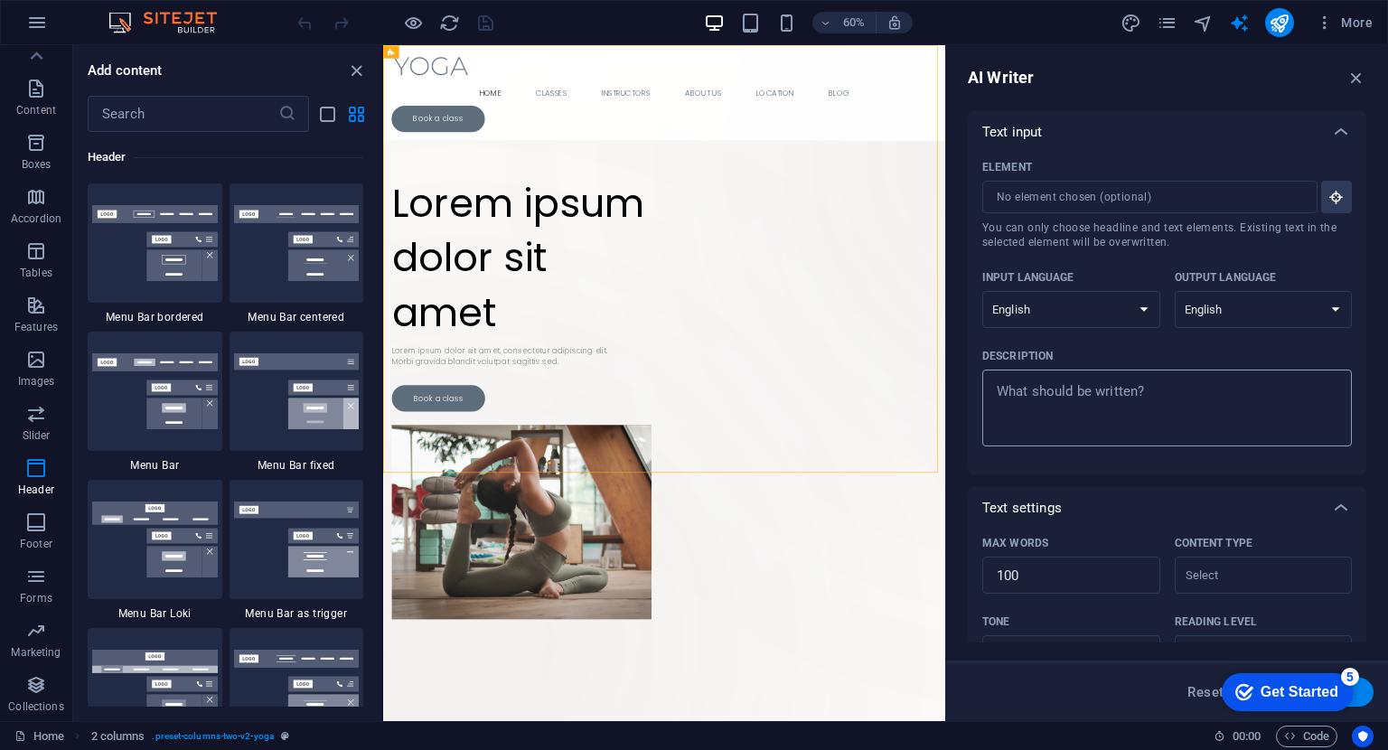
drag, startPoint x: 1141, startPoint y: 307, endPoint x: 1232, endPoint y: 424, distance: 148.0
click at [1232, 424] on div "Element ​ You can only choose headline and text elements. Existing text in the …" at bounding box center [1166, 307] width 369 height 307
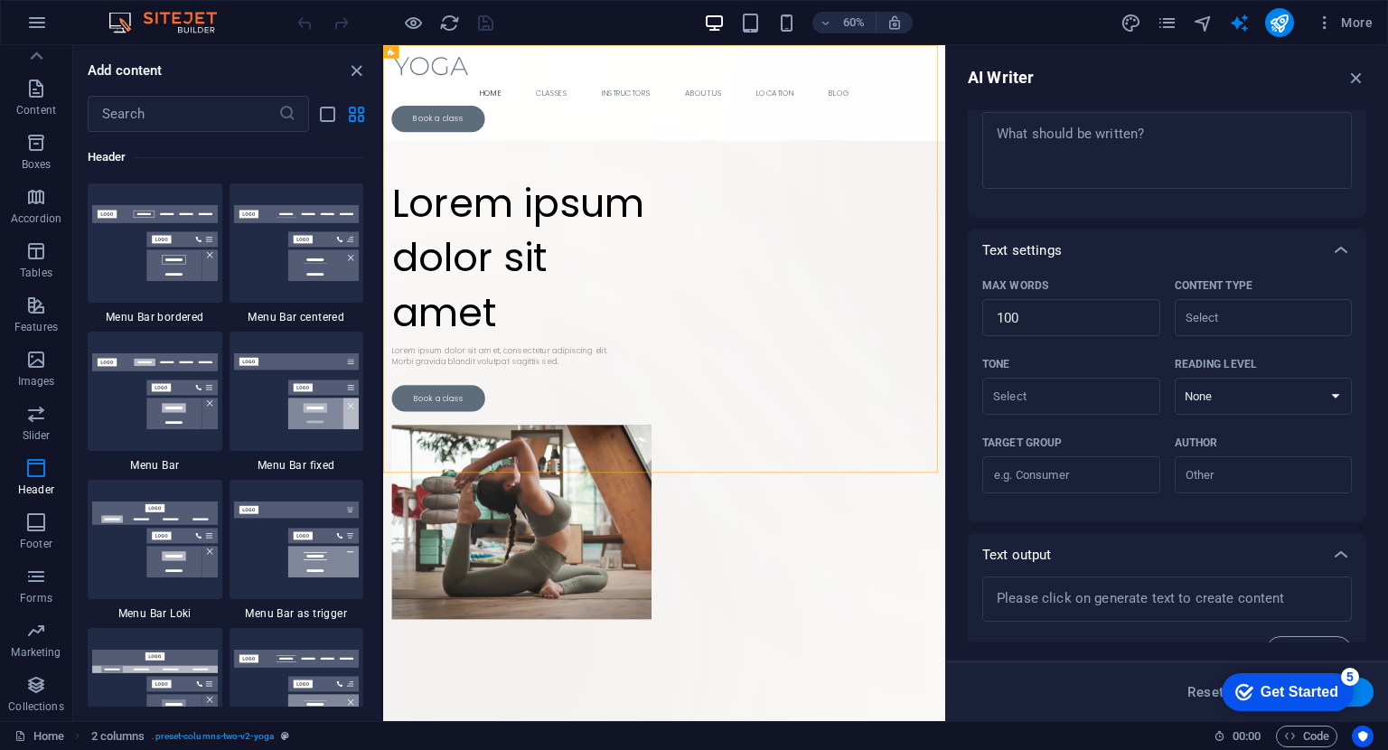
scroll to position [294, 0]
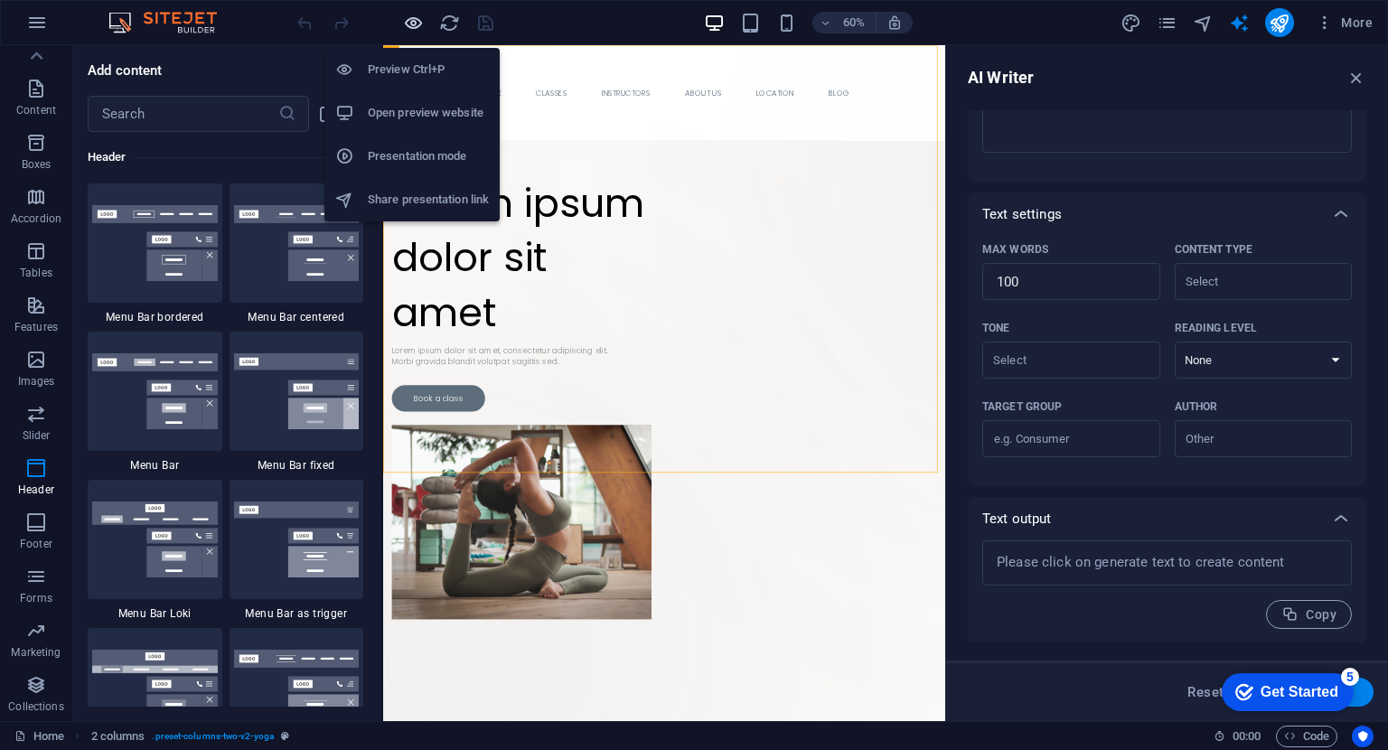
click at [414, 26] on icon "button" at bounding box center [413, 23] width 21 height 21
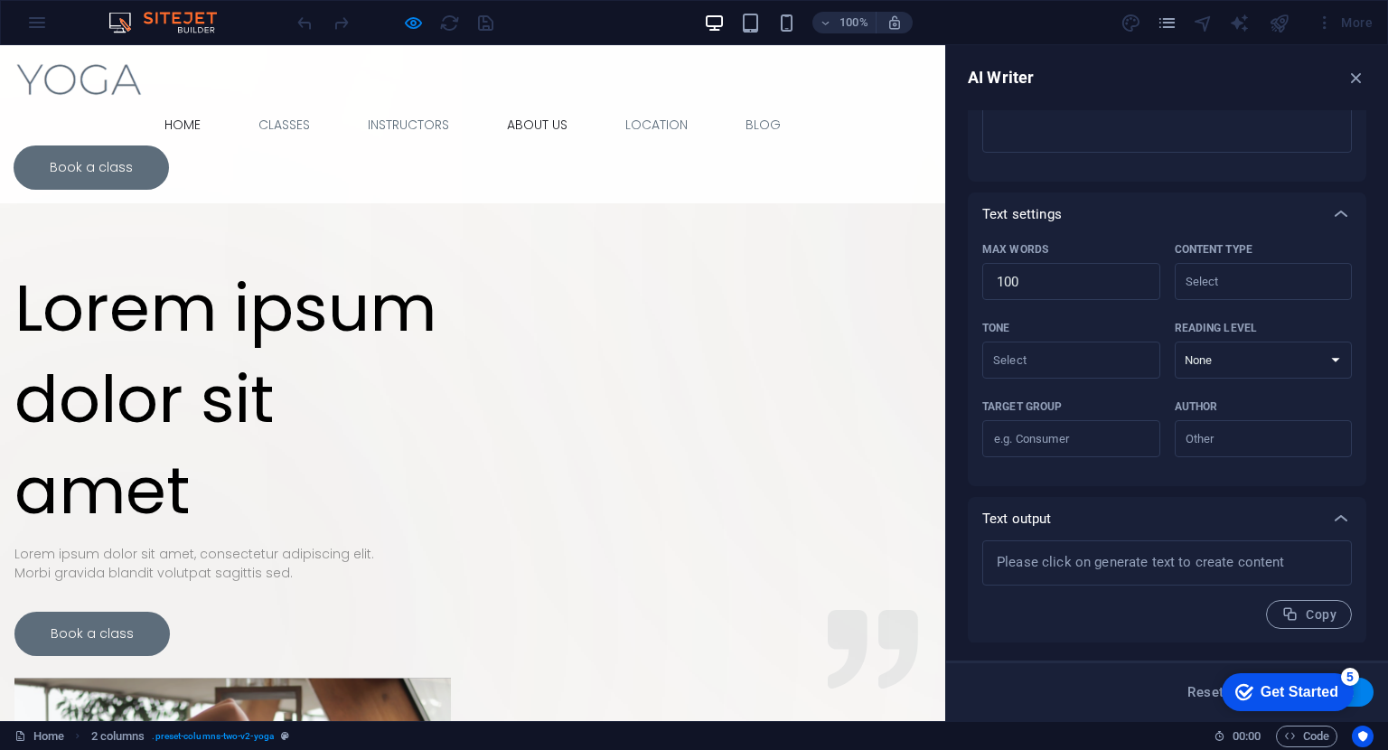
click at [557, 104] on link "About Us" at bounding box center [536, 125] width 89 height 42
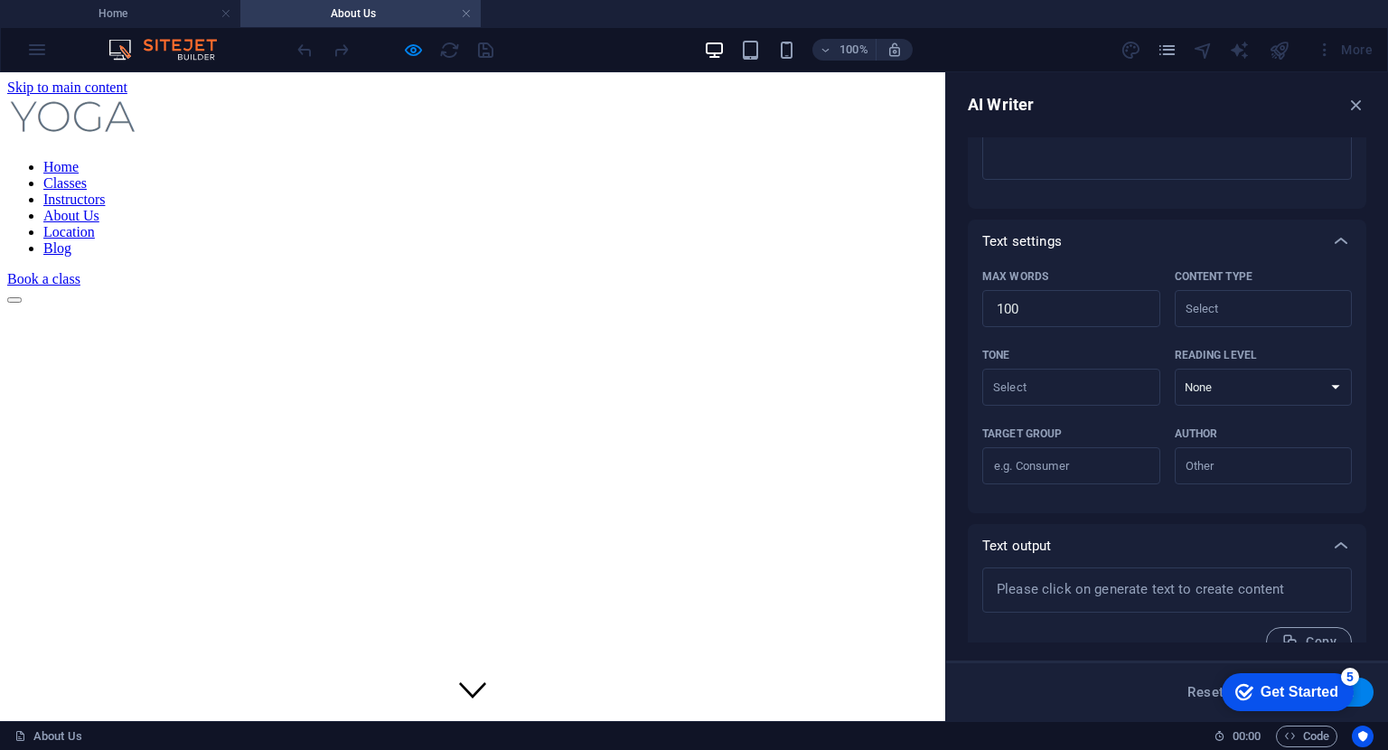
scroll to position [2277, 0]
